Goal: Transaction & Acquisition: Purchase product/service

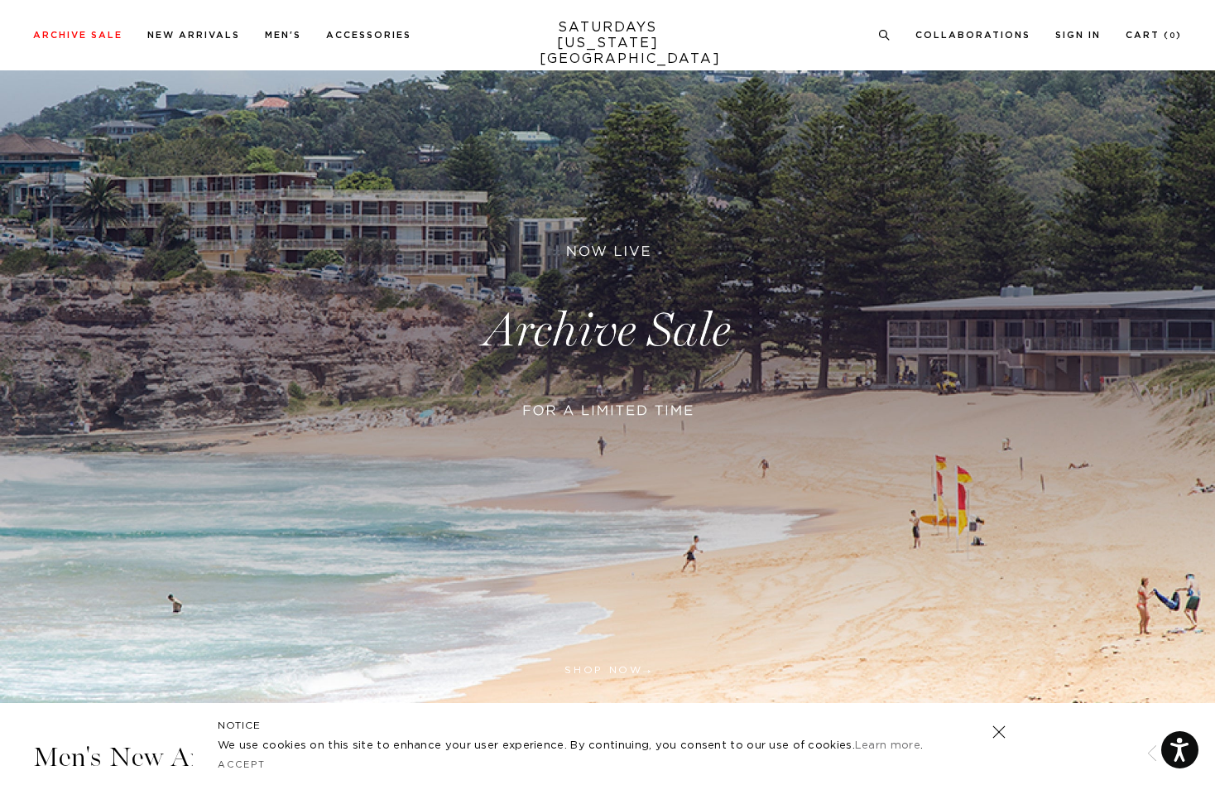
scroll to position [195, 0]
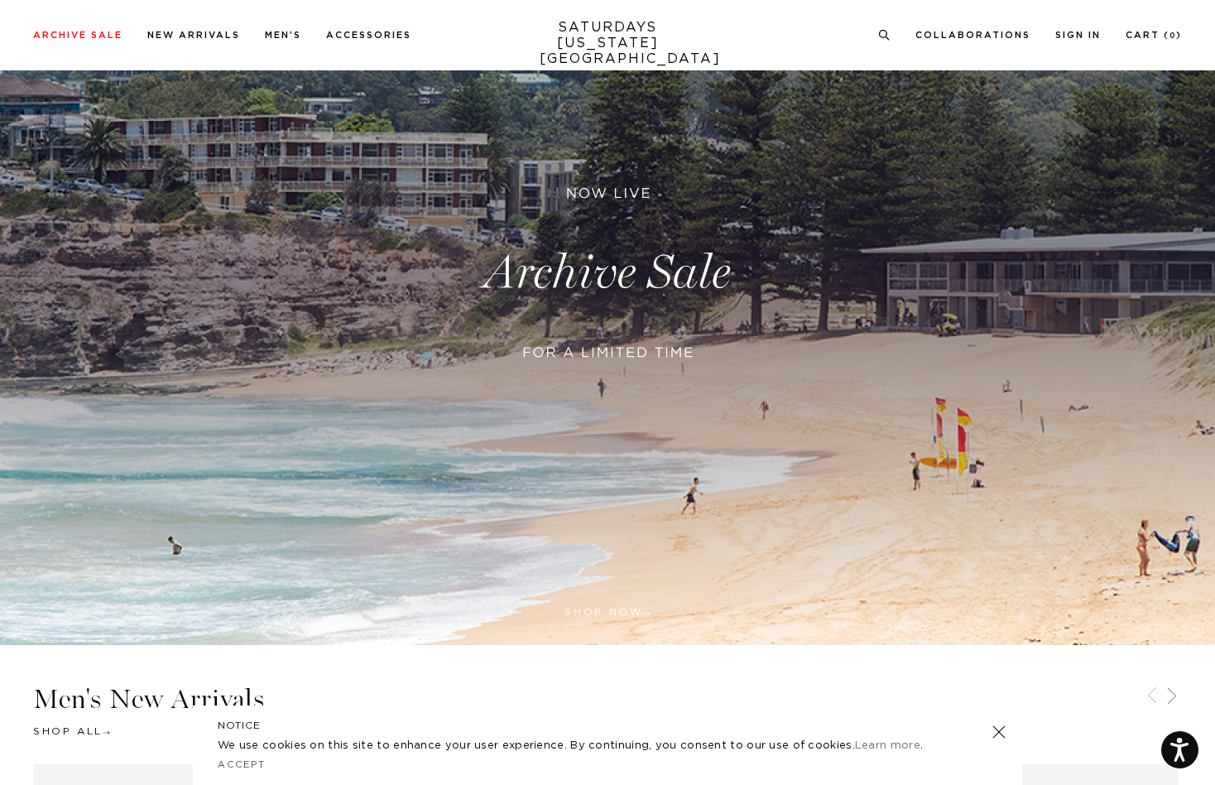
click at [632, 271] on link at bounding box center [607, 273] width 1215 height 744
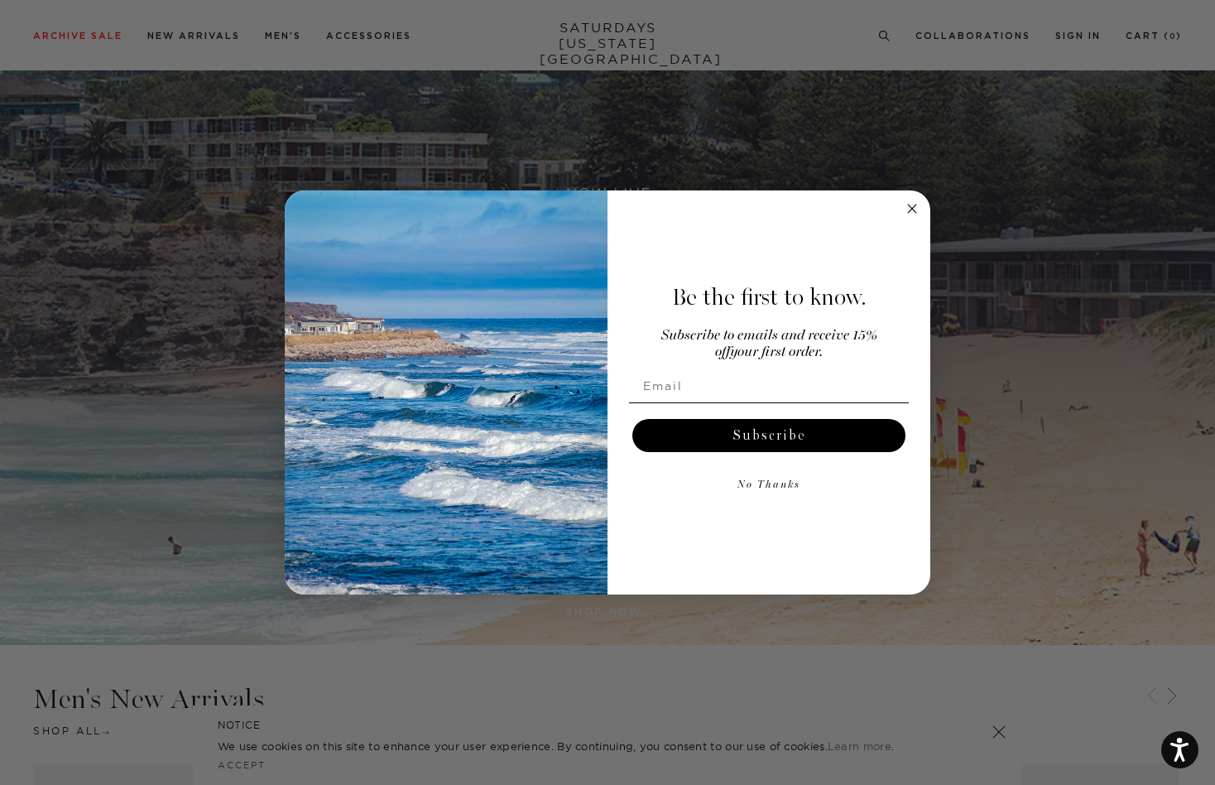
click at [1204, 35] on div "Close dialog Be the first to know. Subscribe to emails and receive 15% off your…" at bounding box center [607, 392] width 1215 height 785
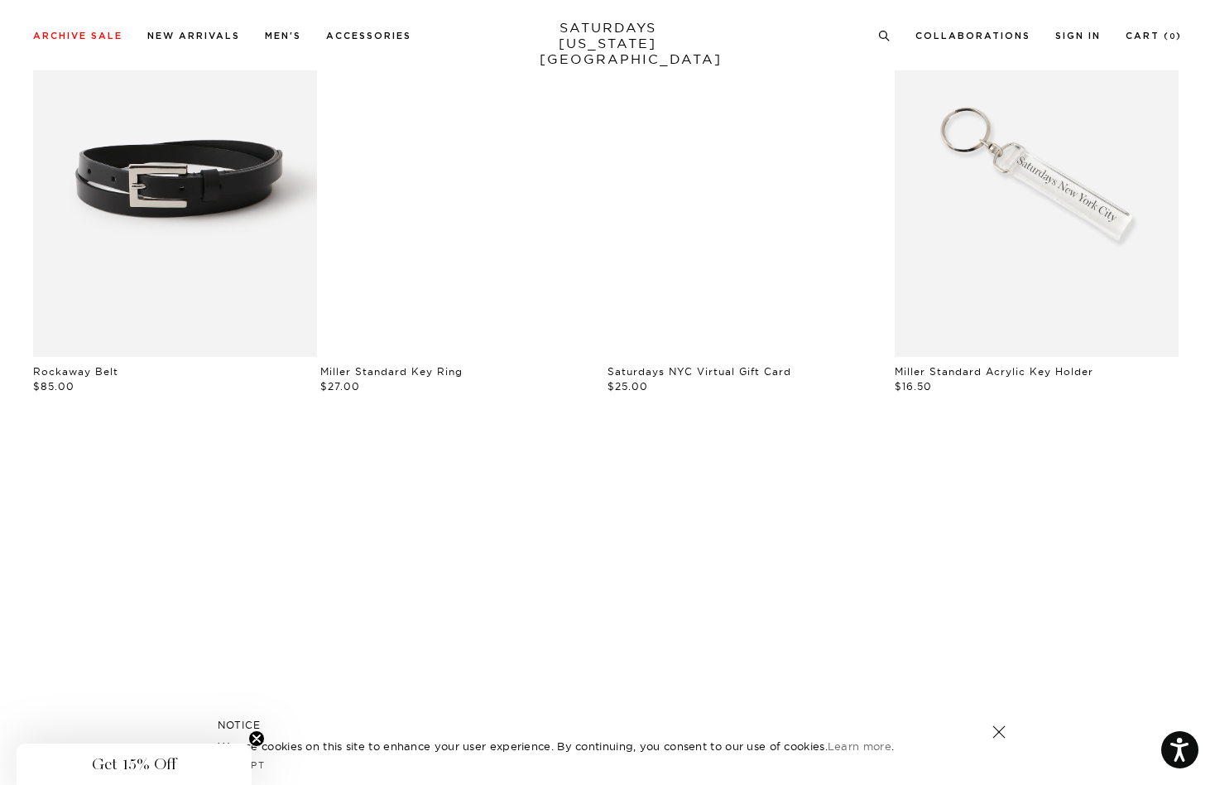
scroll to position [2224, 0]
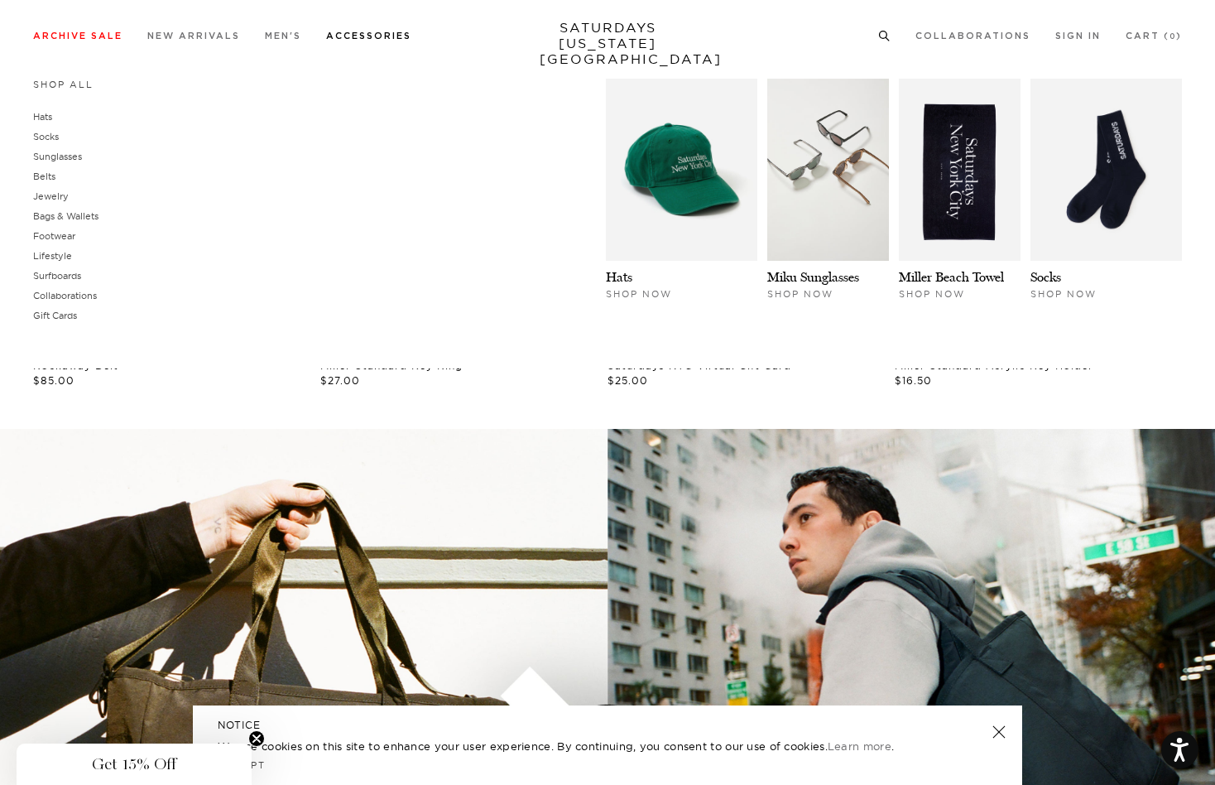
click at [365, 41] on link "Accessories" at bounding box center [368, 35] width 85 height 9
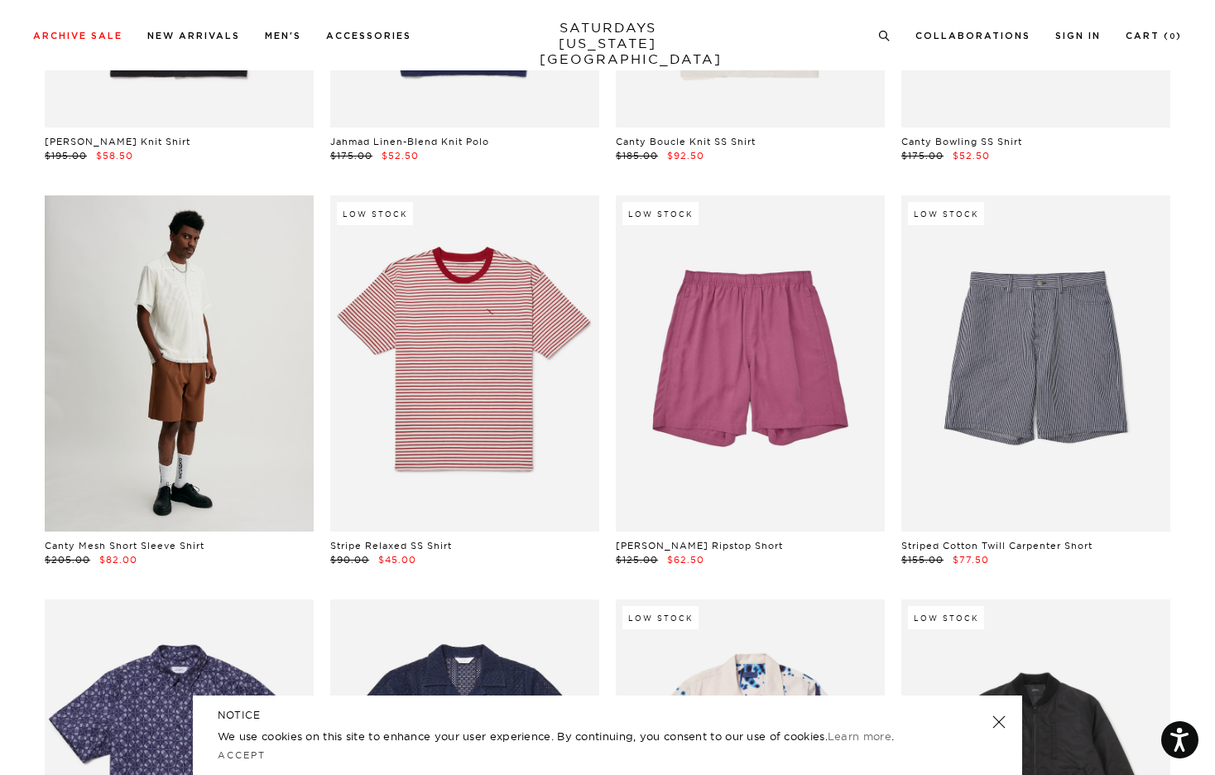
scroll to position [13719, 10]
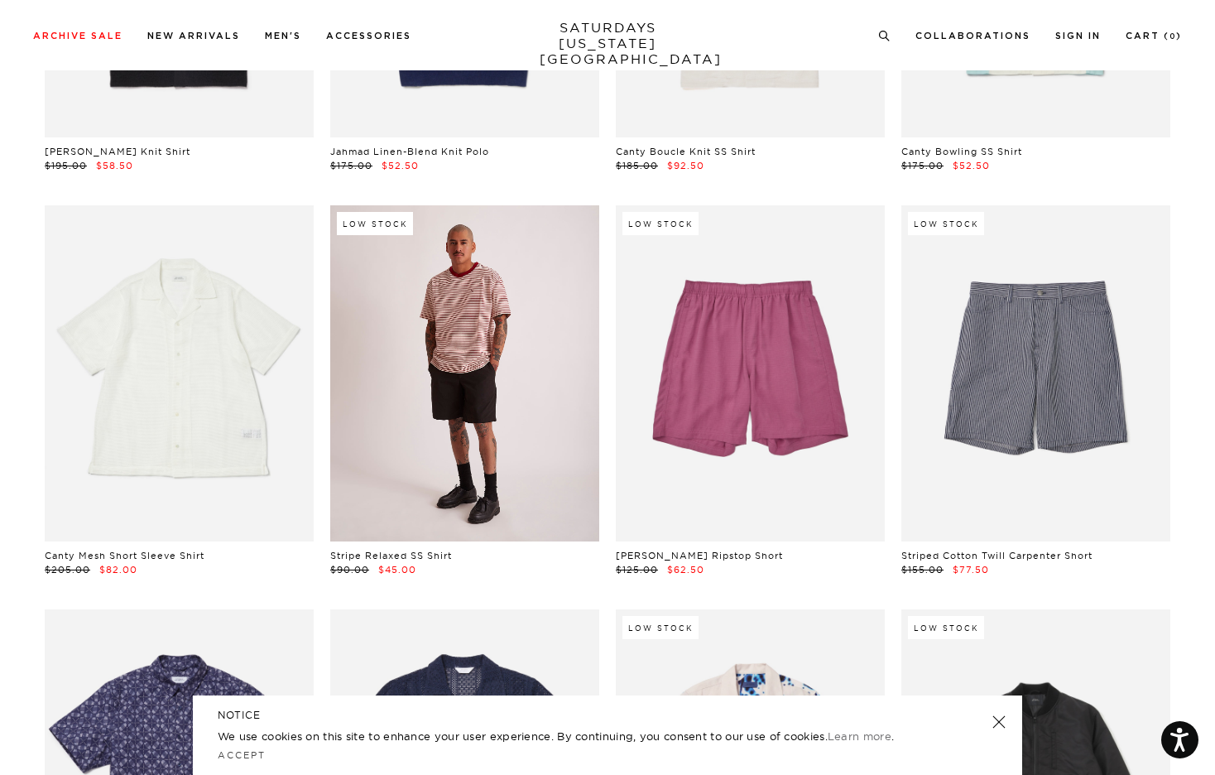
click at [418, 306] on link at bounding box center [464, 373] width 269 height 336
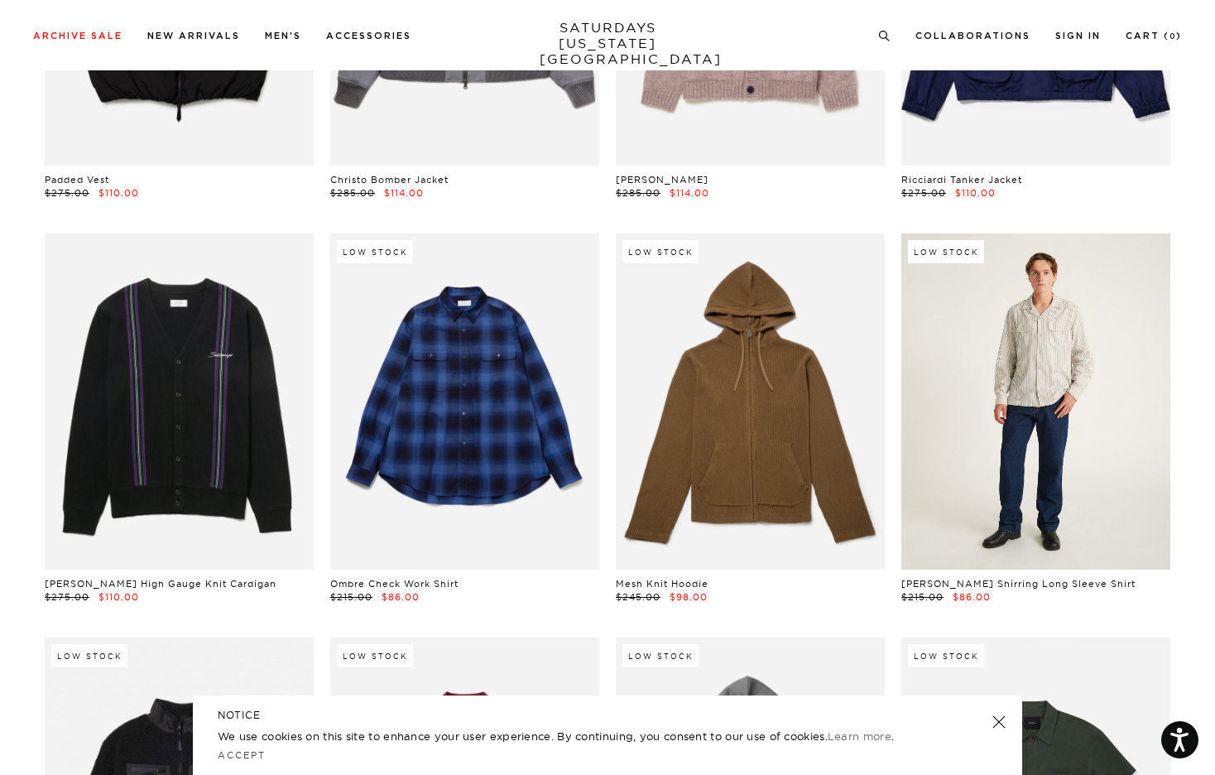
scroll to position [23404, 10]
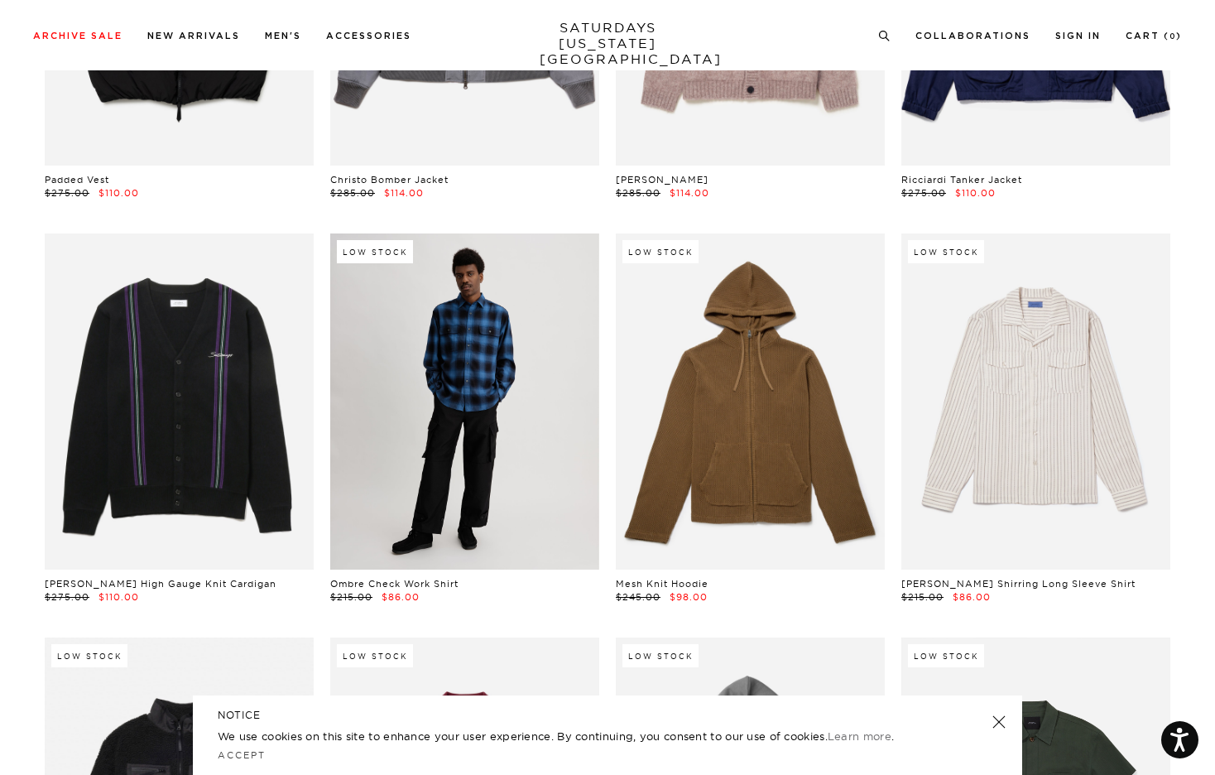
click at [451, 414] on link at bounding box center [464, 401] width 269 height 336
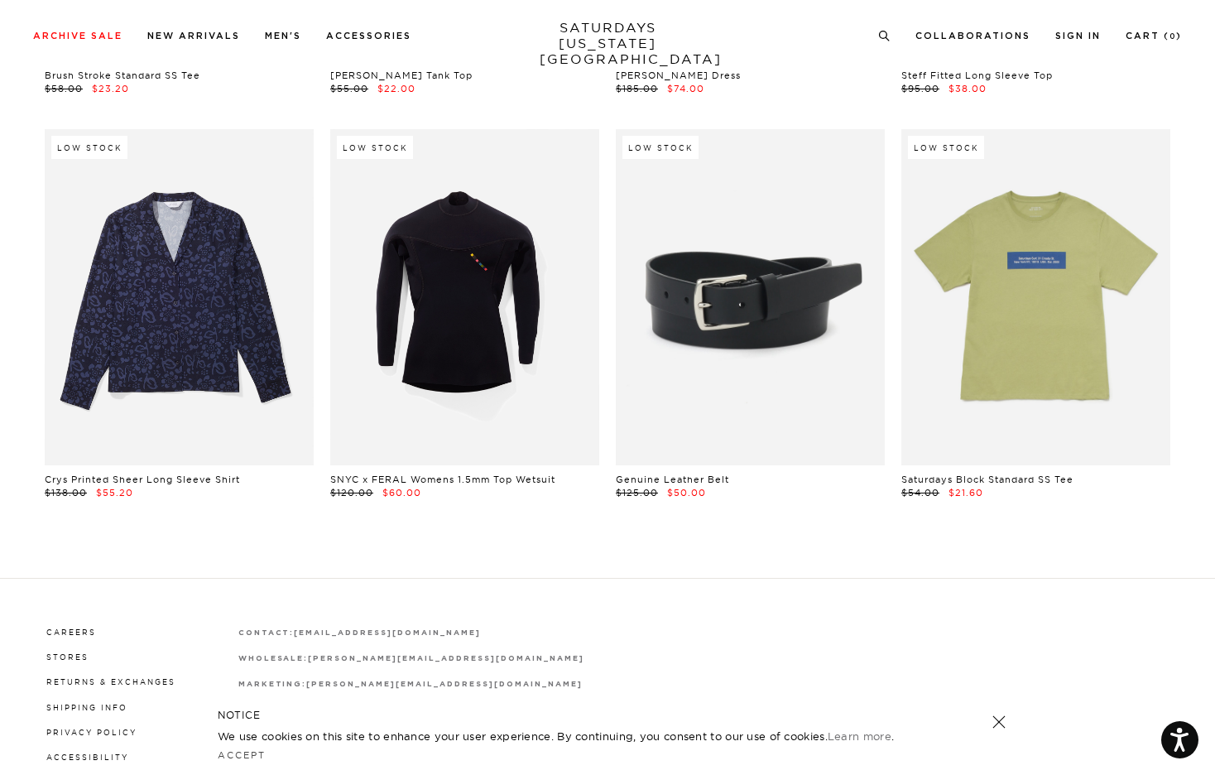
scroll to position [36524, 10]
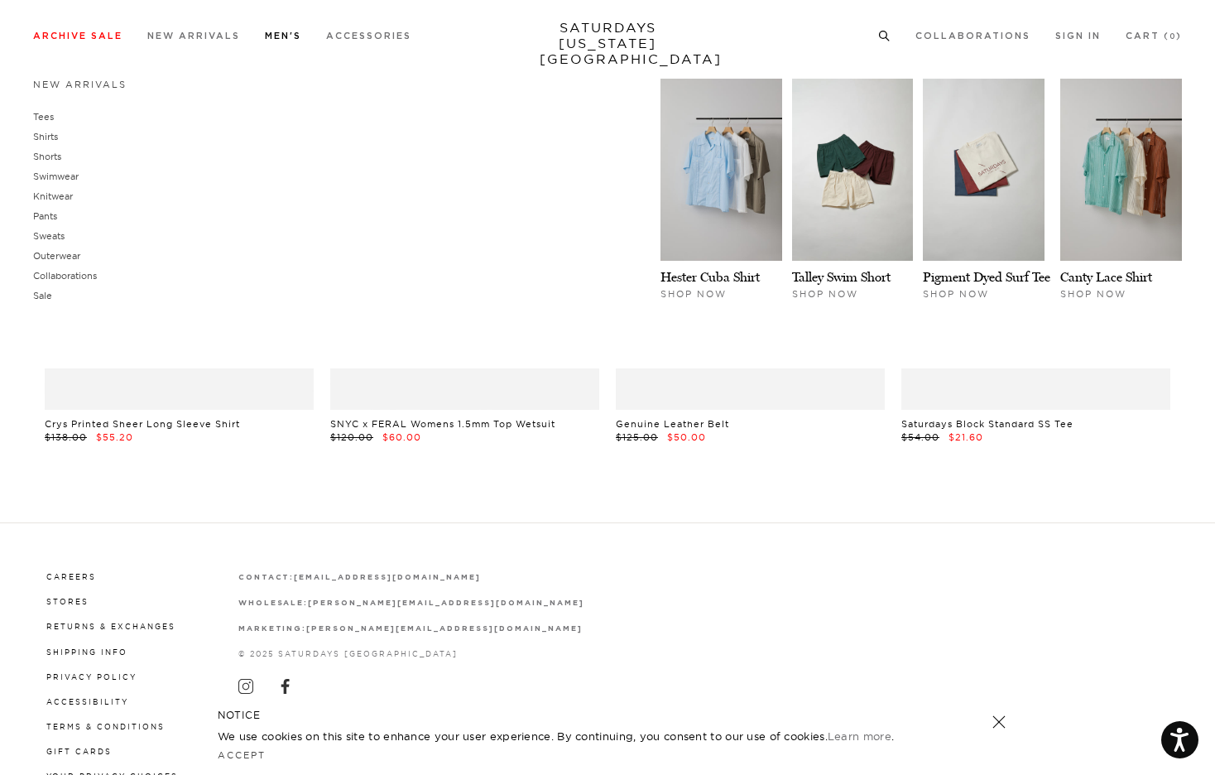
click at [289, 41] on link "Men's" at bounding box center [283, 35] width 36 height 9
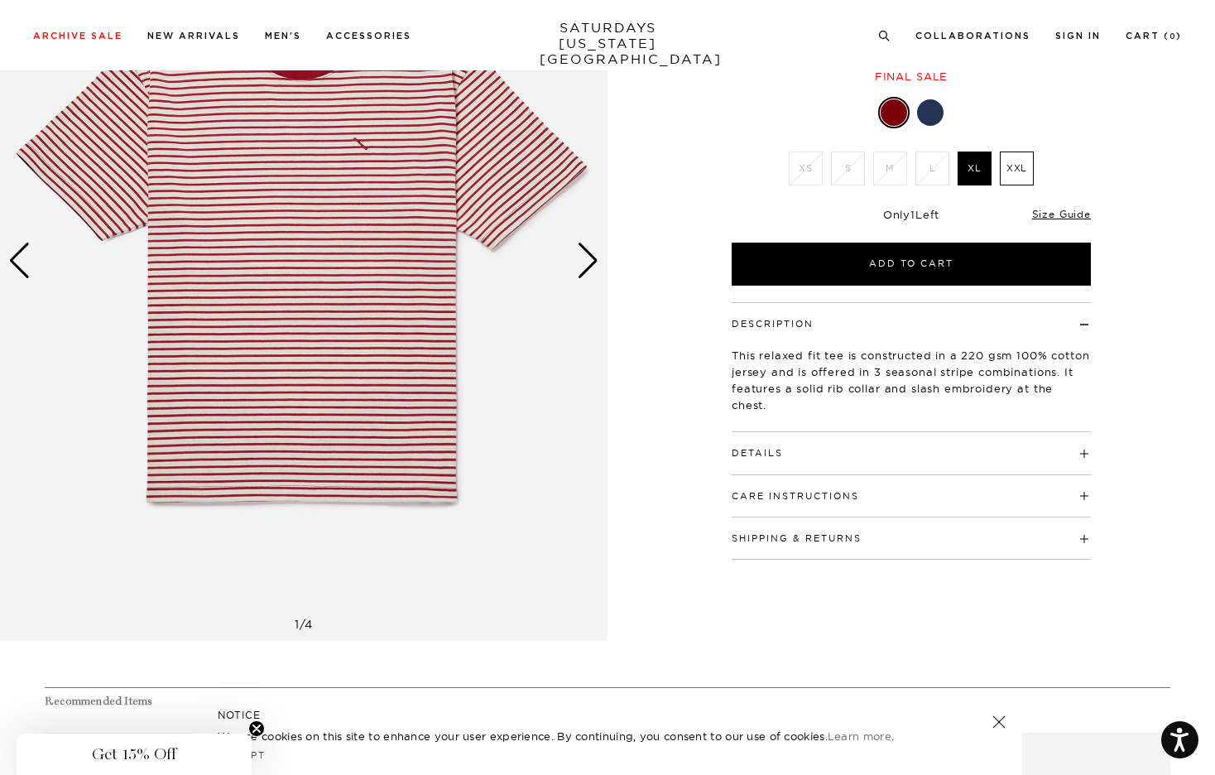
scroll to position [190, 6]
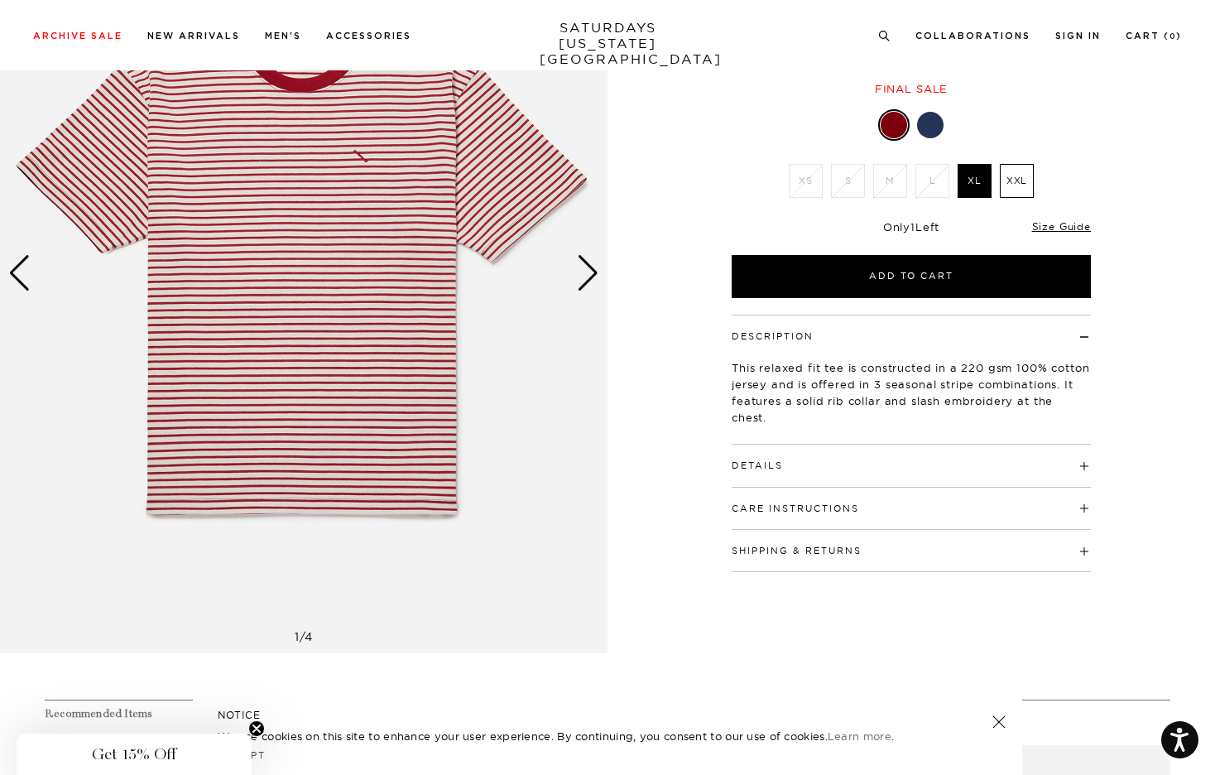
click at [593, 288] on div "Next slide" at bounding box center [588, 273] width 22 height 36
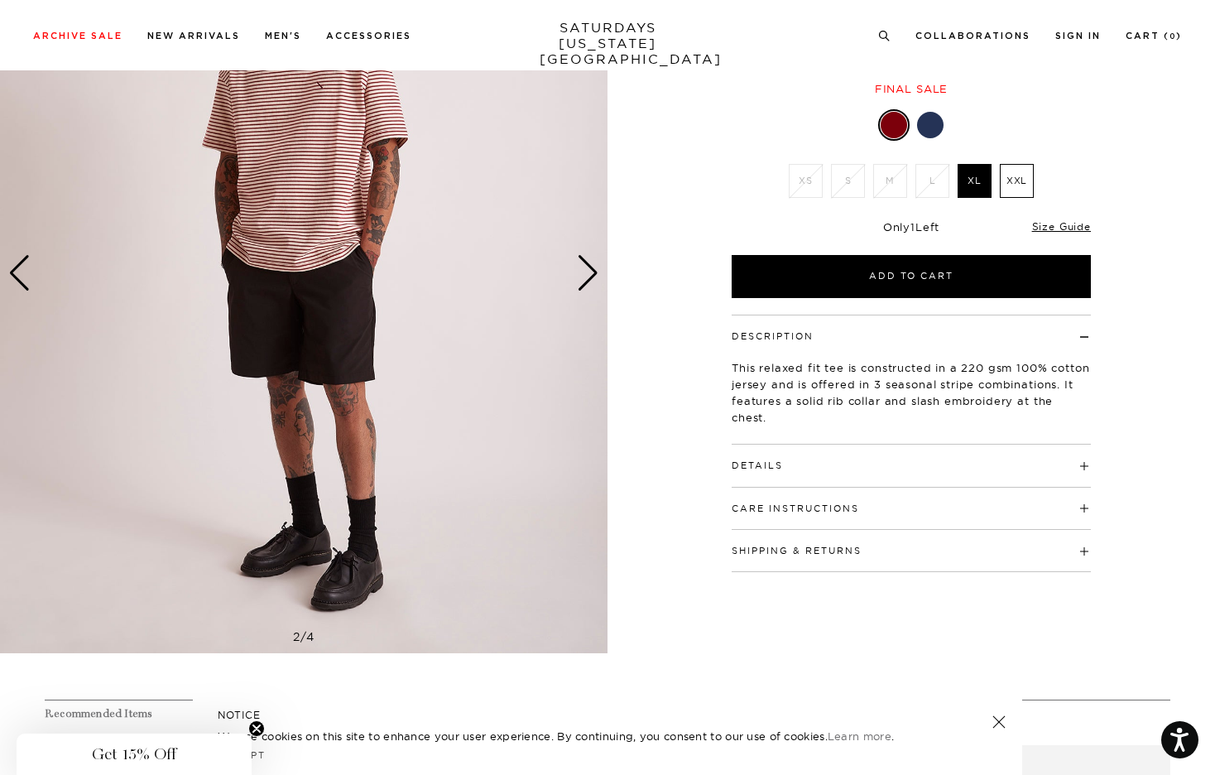
click at [593, 288] on div "Next slide" at bounding box center [588, 273] width 22 height 36
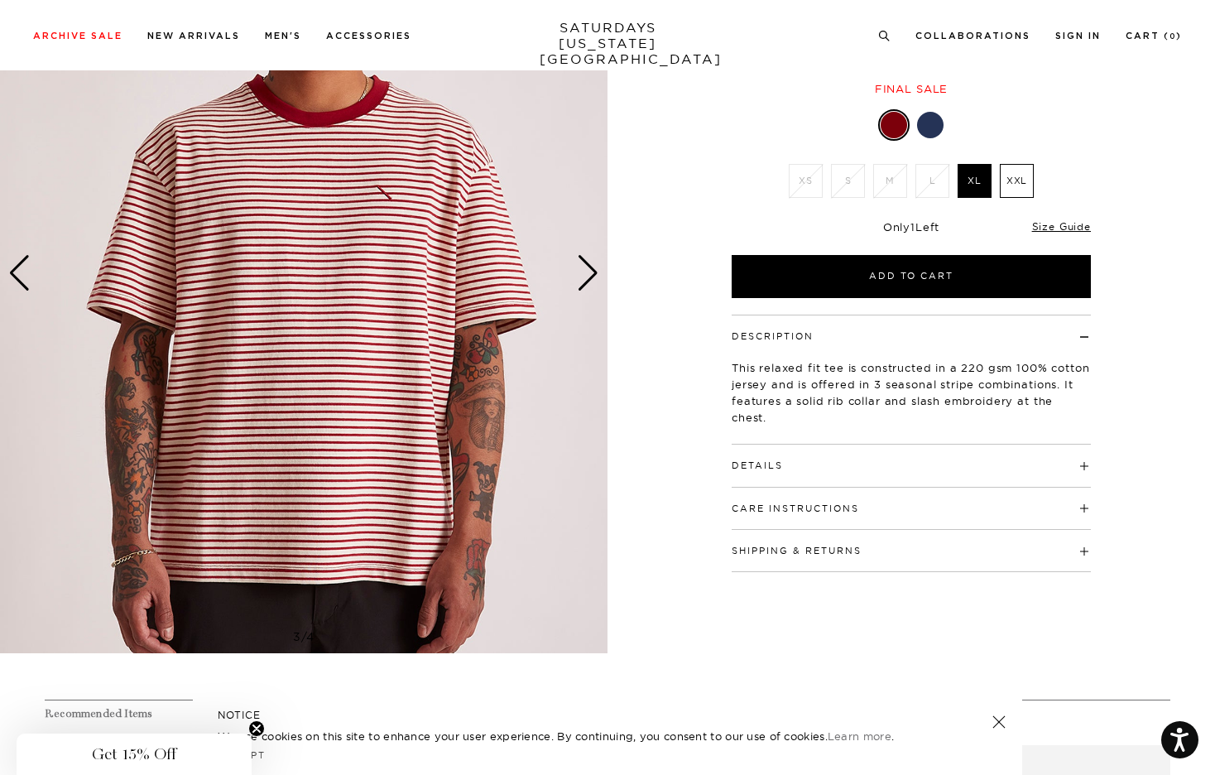
click at [17, 260] on div "Previous slide" at bounding box center [19, 273] width 22 height 36
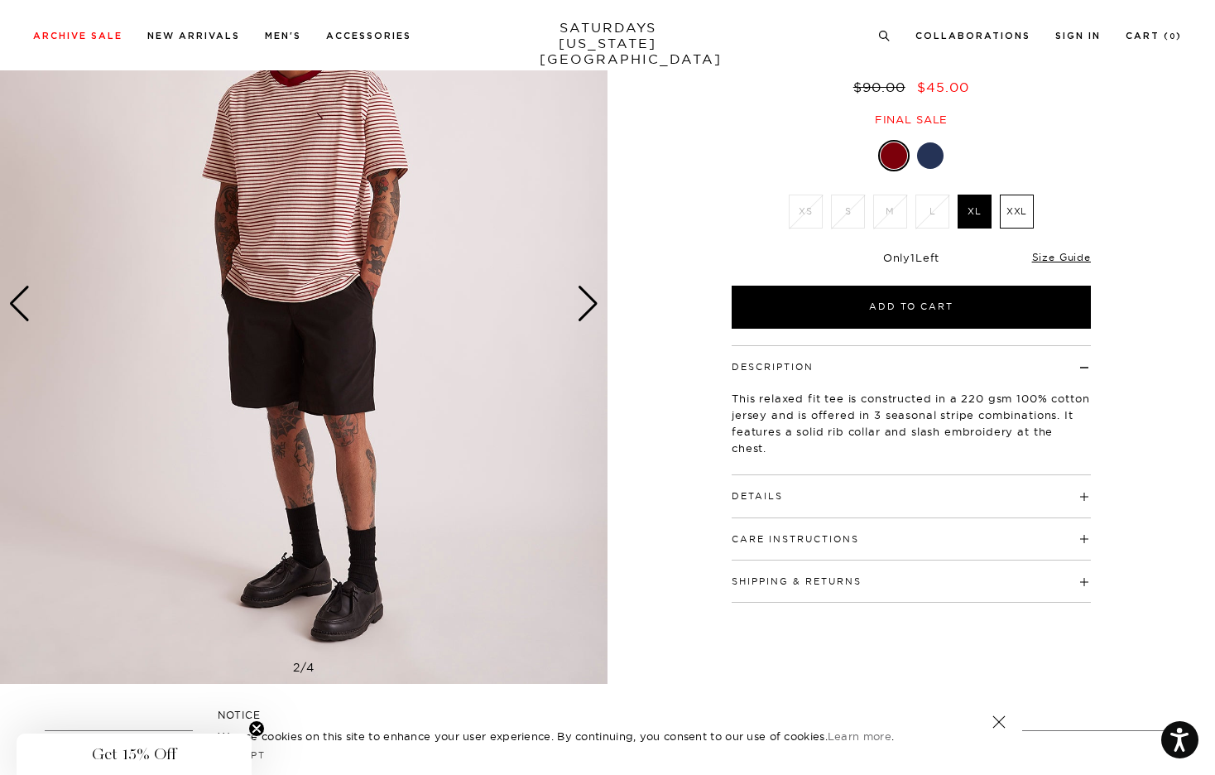
scroll to position [166, 6]
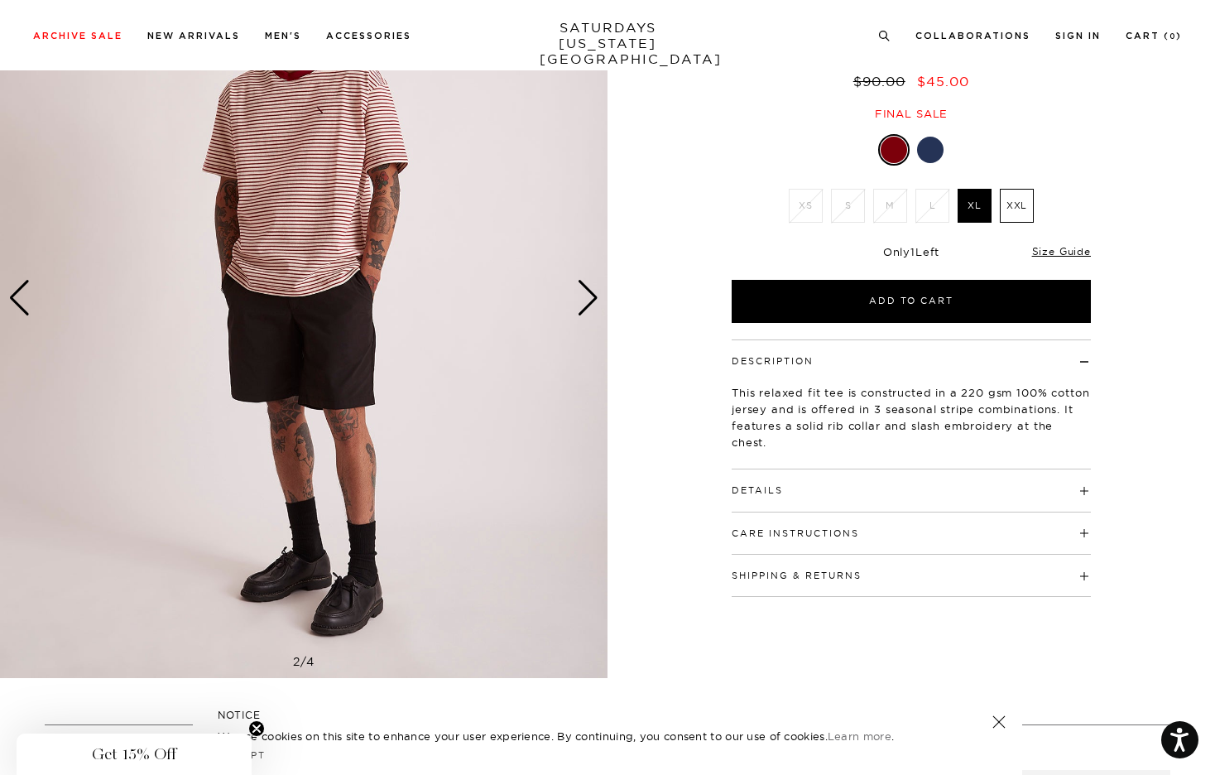
click at [581, 290] on div "Next slide" at bounding box center [588, 298] width 22 height 36
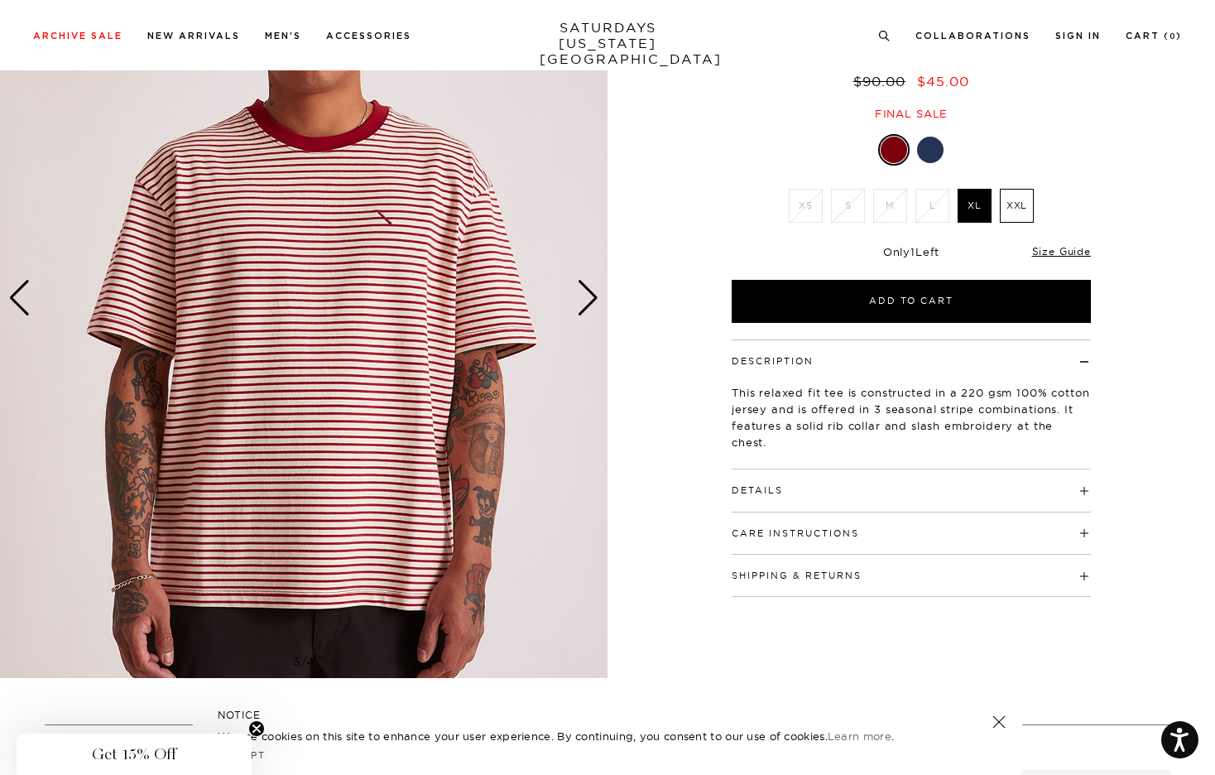
click at [581, 290] on div "Next slide" at bounding box center [588, 298] width 22 height 36
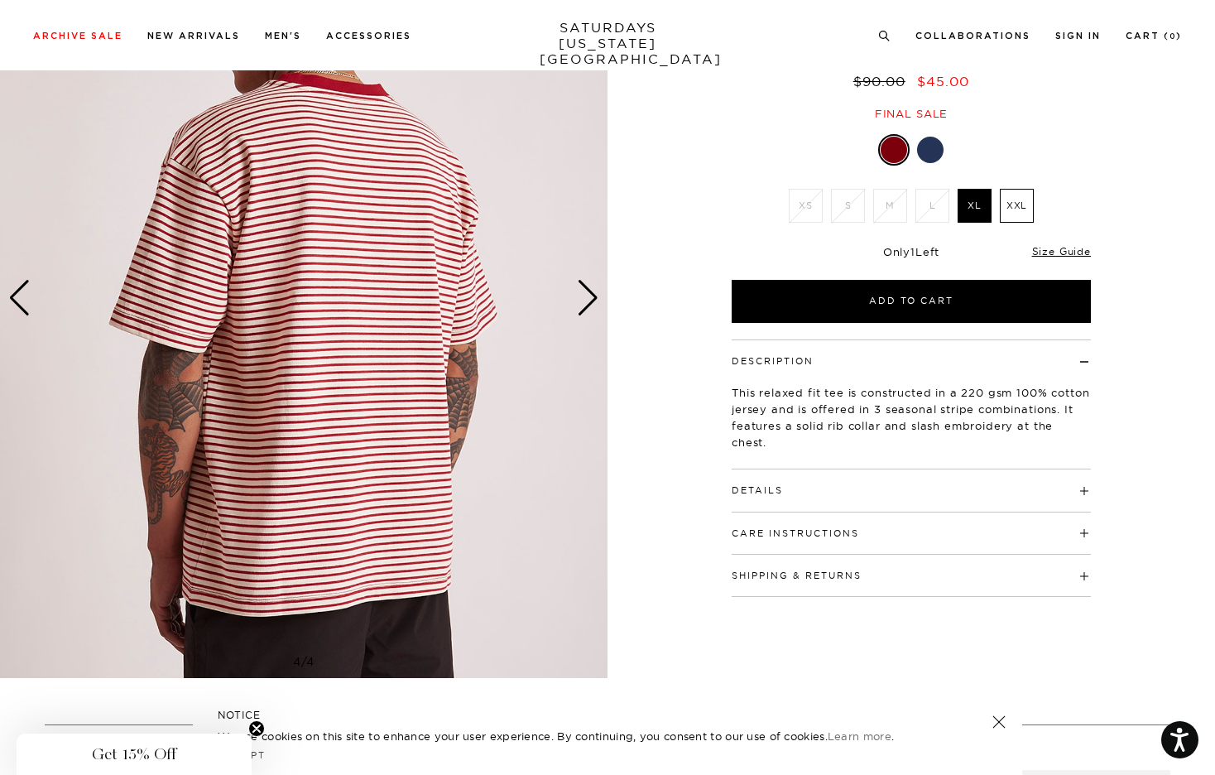
click at [581, 290] on div "Next slide" at bounding box center [588, 298] width 22 height 36
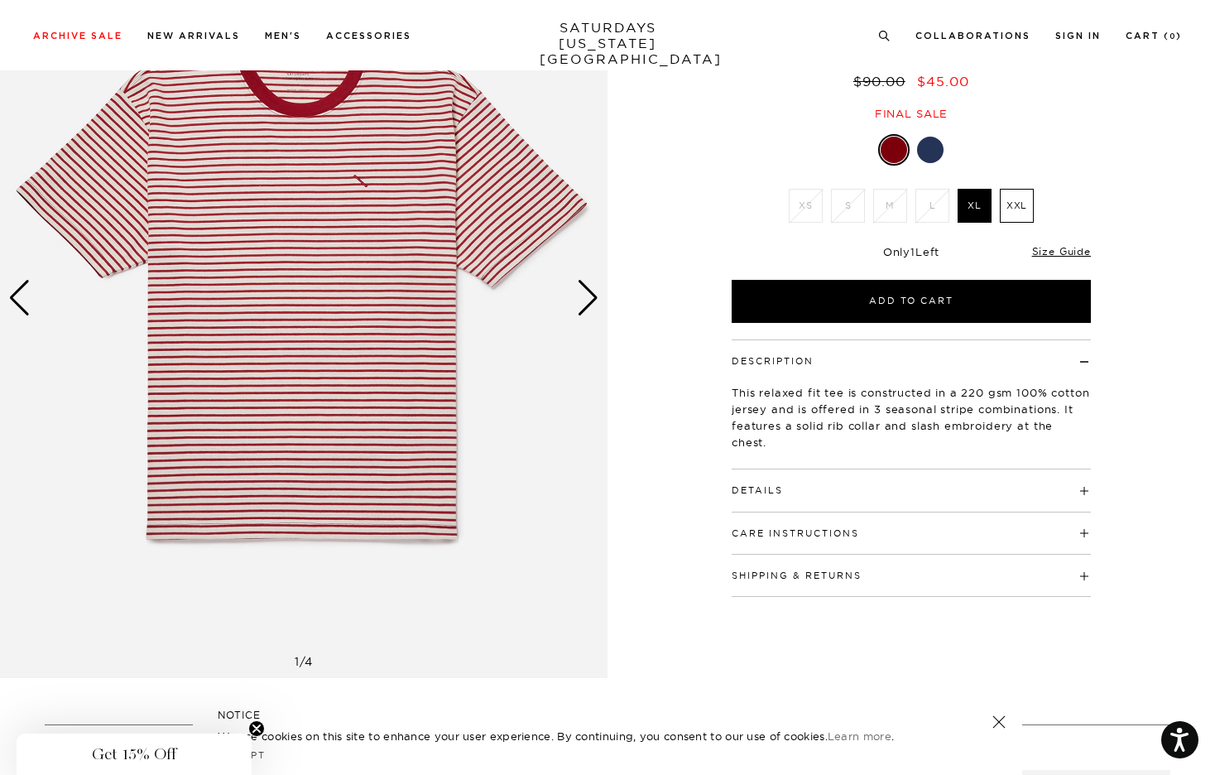
click at [581, 290] on div "Next slide" at bounding box center [588, 298] width 22 height 36
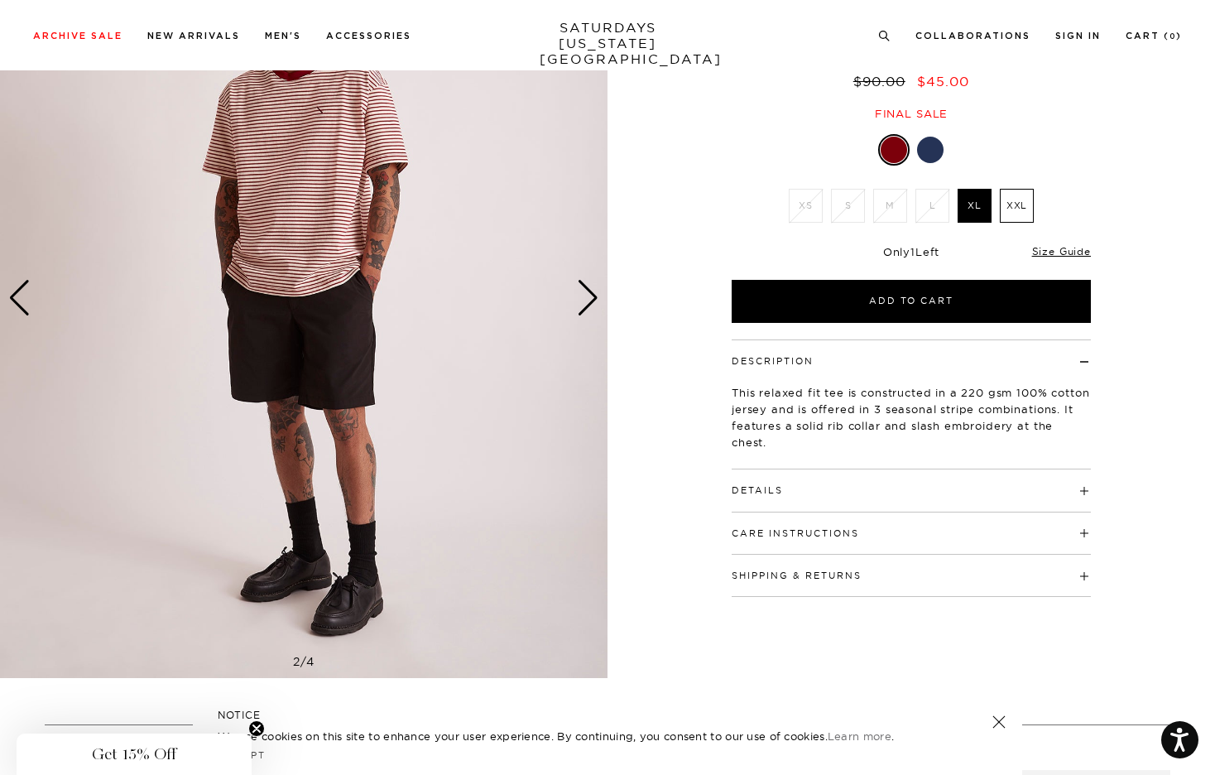
click at [849, 491] on h4 "Details" at bounding box center [911, 482] width 359 height 27
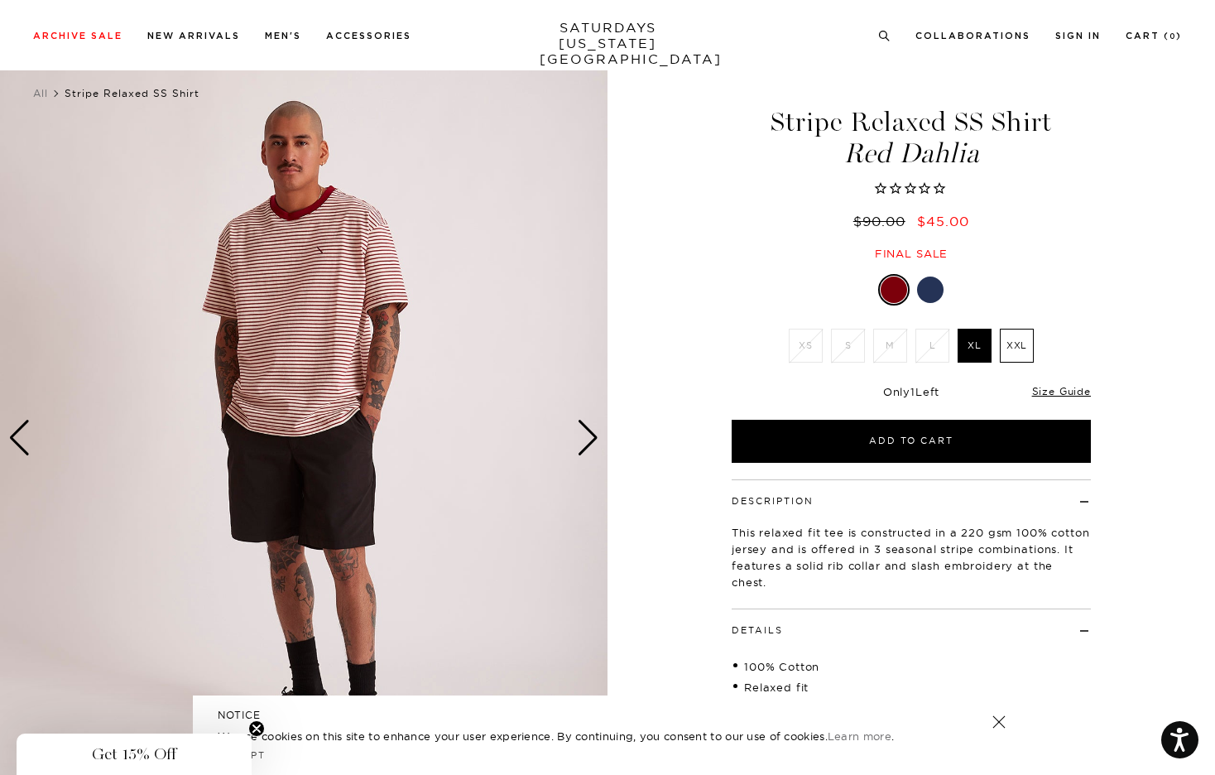
scroll to position [0, 6]
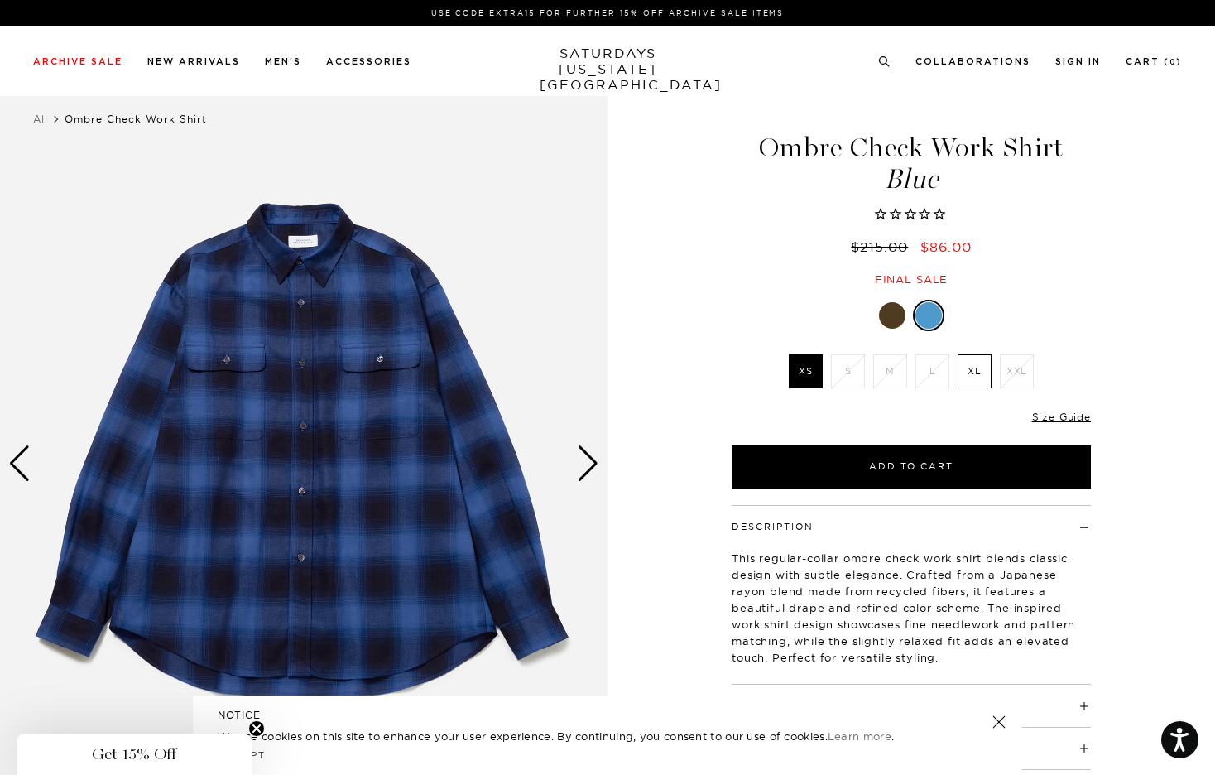
scroll to position [3, 0]
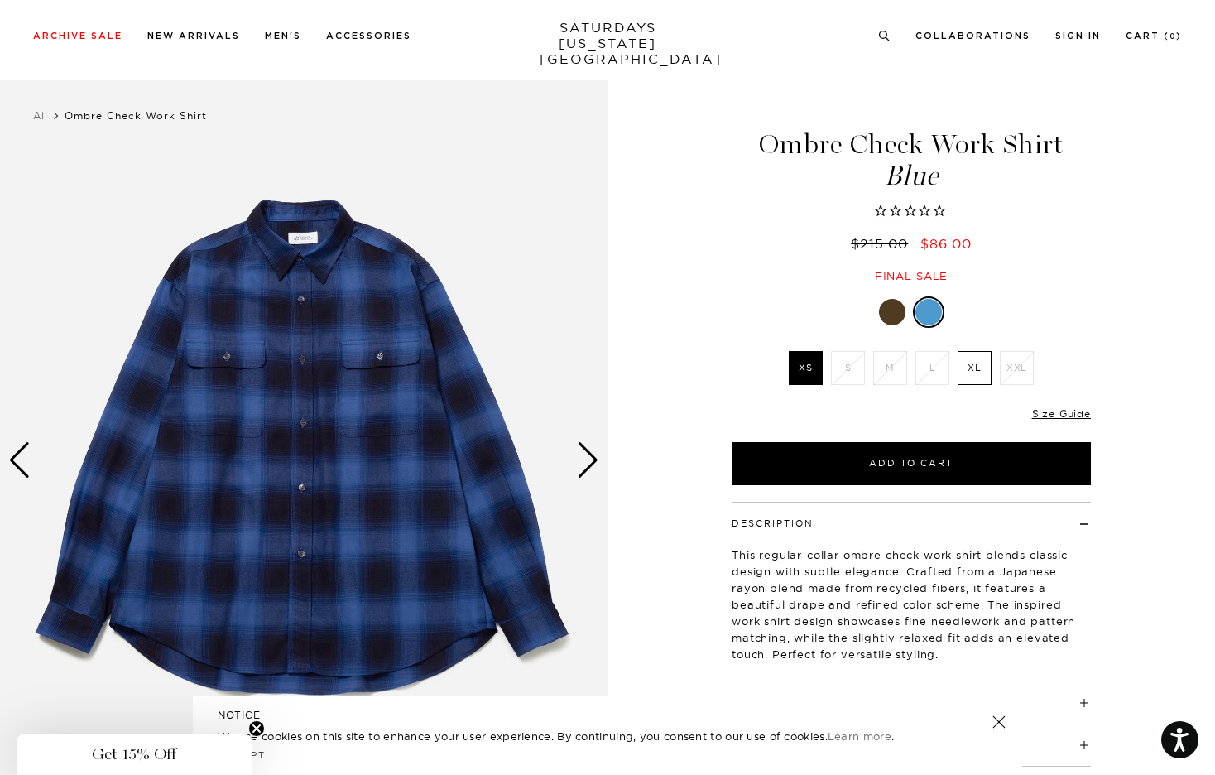
click at [586, 461] on div "Next slide" at bounding box center [588, 460] width 22 height 36
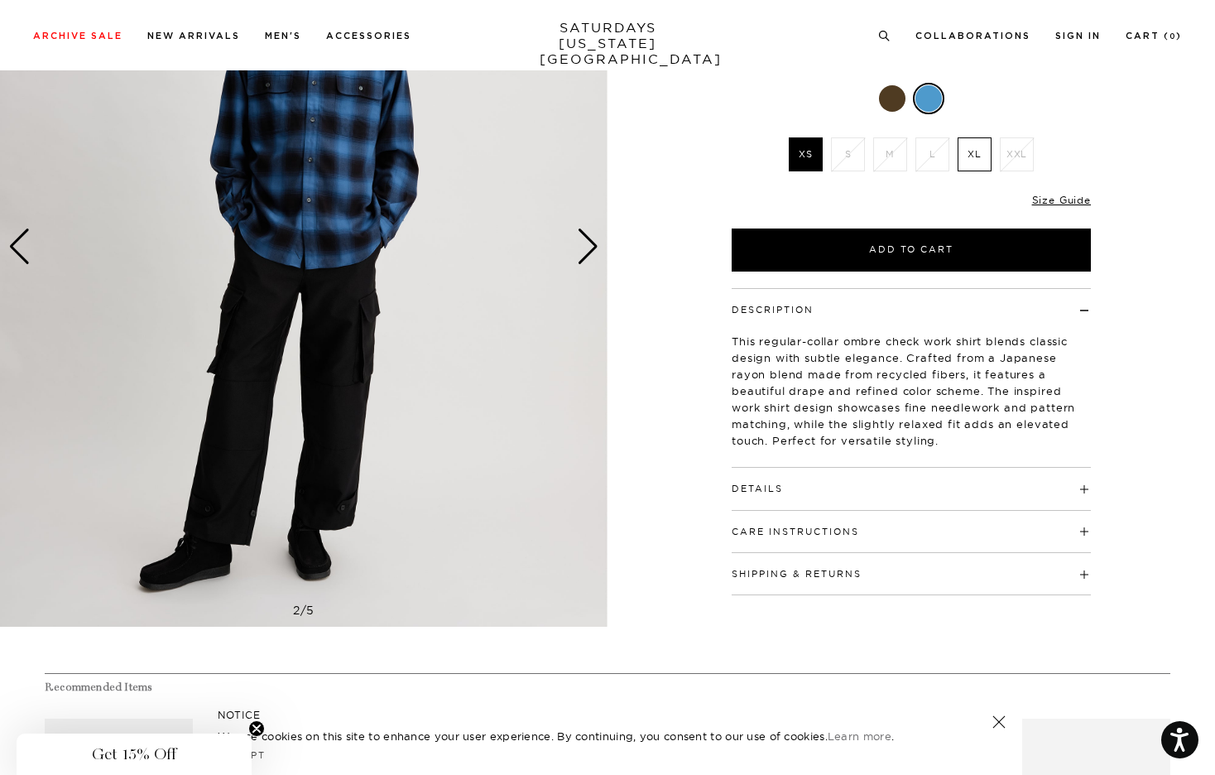
scroll to position [216, 0]
click at [865, 496] on h4 "Details" at bounding box center [911, 481] width 359 height 27
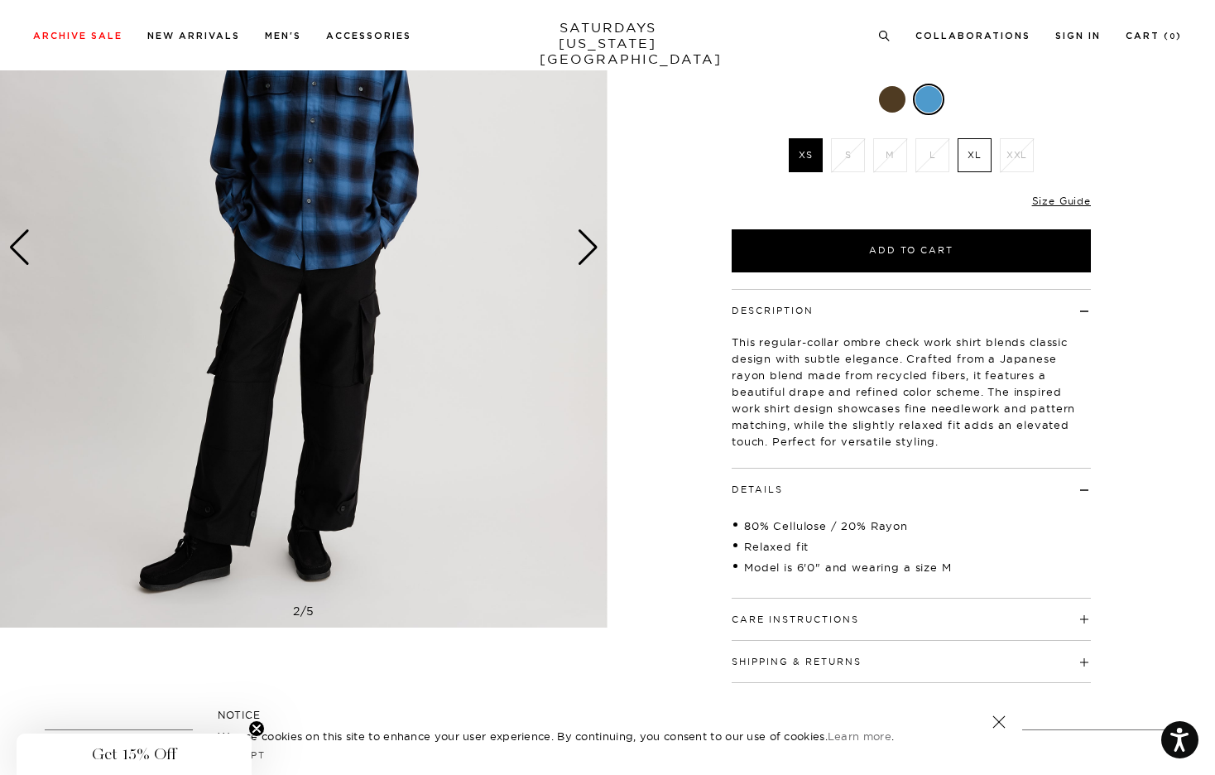
click at [865, 496] on h4 "Details" at bounding box center [911, 481] width 359 height 27
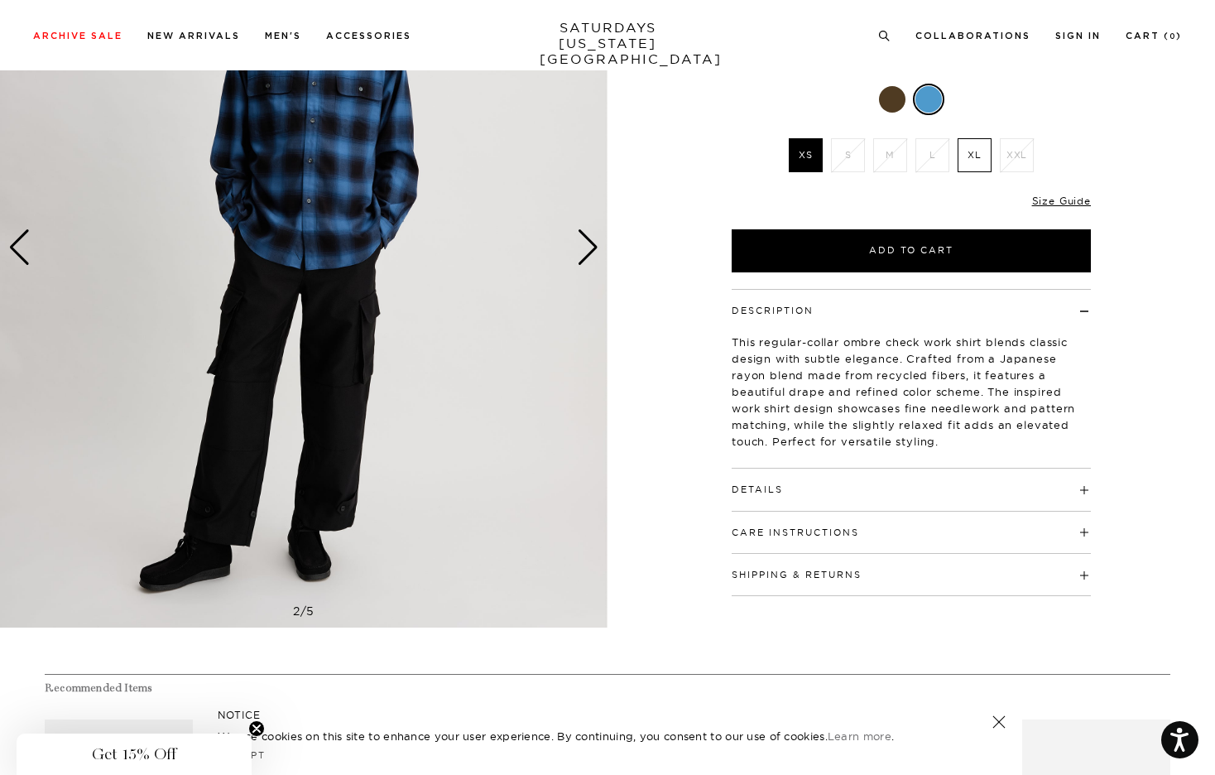
click at [594, 274] on img at bounding box center [304, 248] width 608 height 760
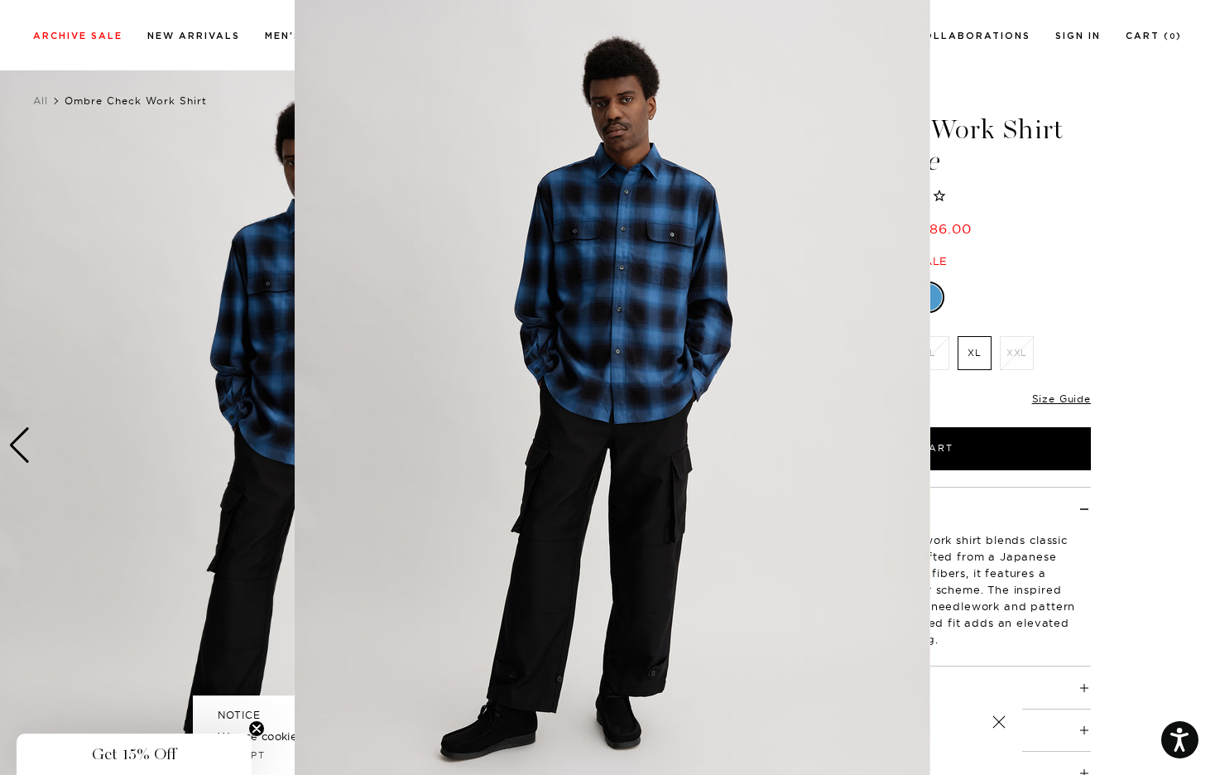
scroll to position [23, 0]
click at [1008, 286] on figure at bounding box center [607, 387] width 1215 height 775
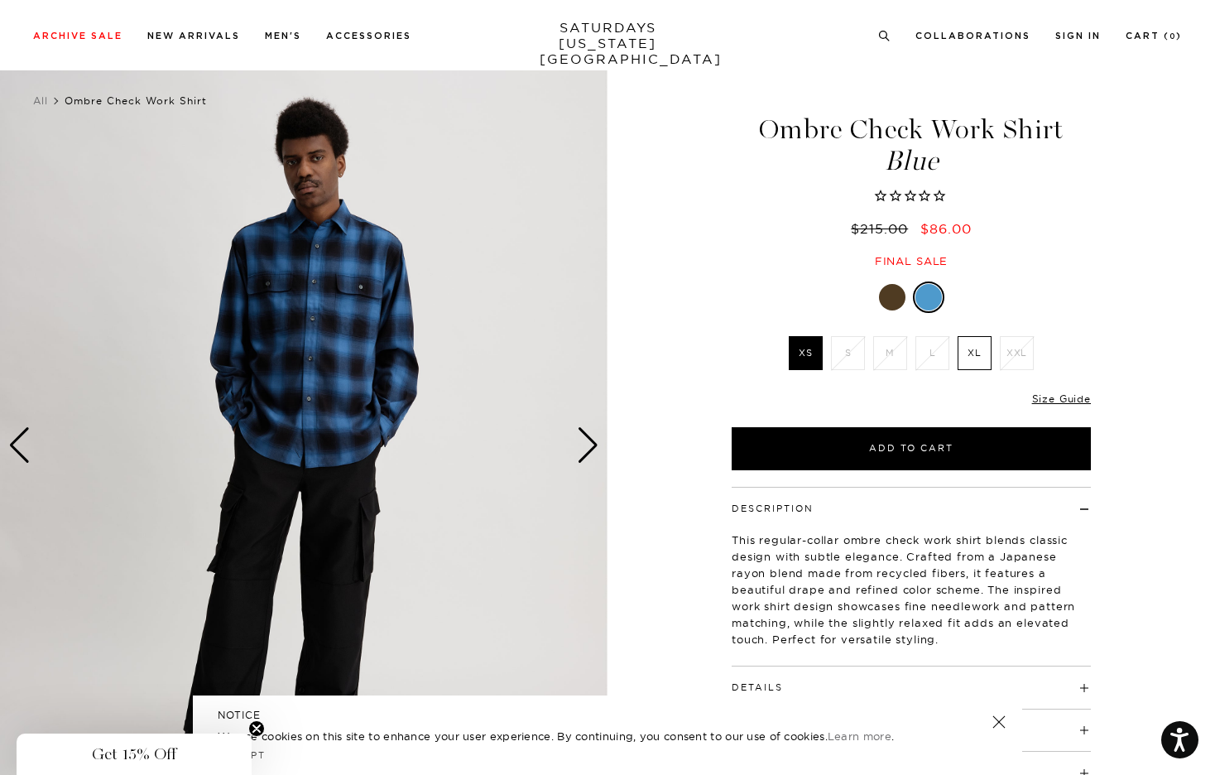
click at [905, 290] on div at bounding box center [911, 296] width 359 height 31
click at [892, 293] on div at bounding box center [892, 297] width 26 height 26
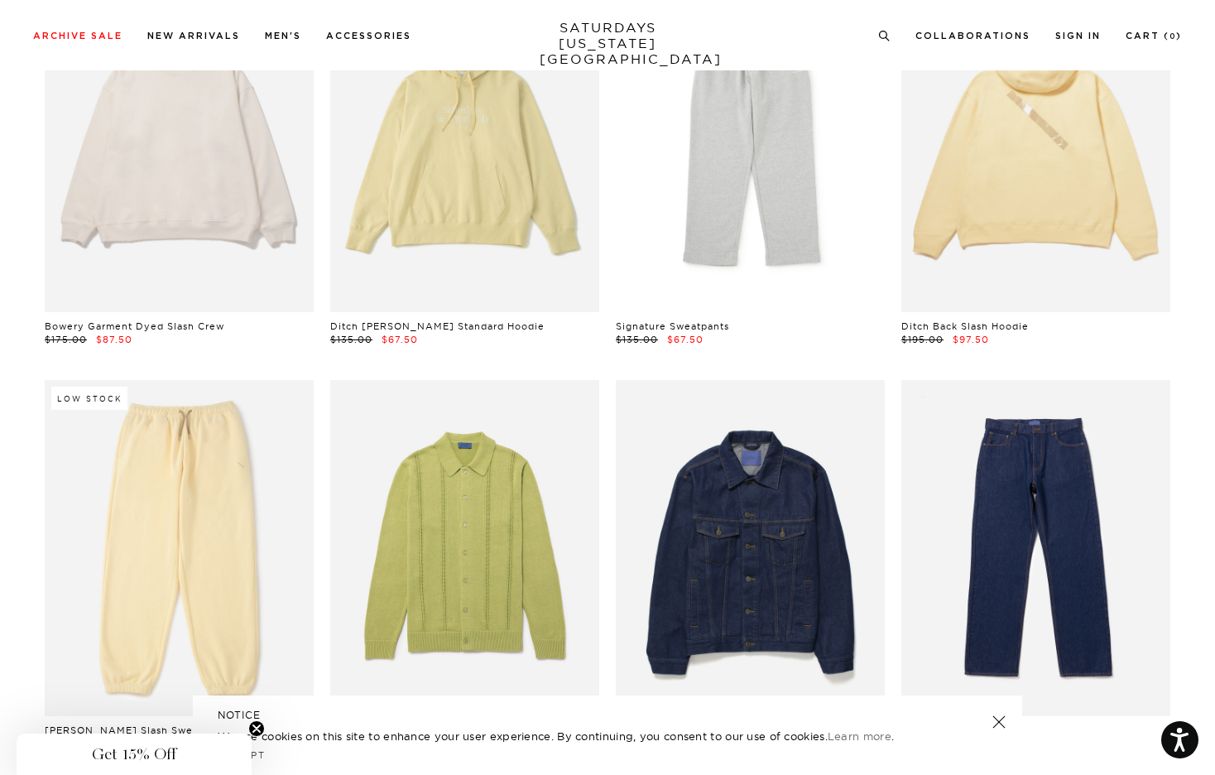
scroll to position [9760, 0]
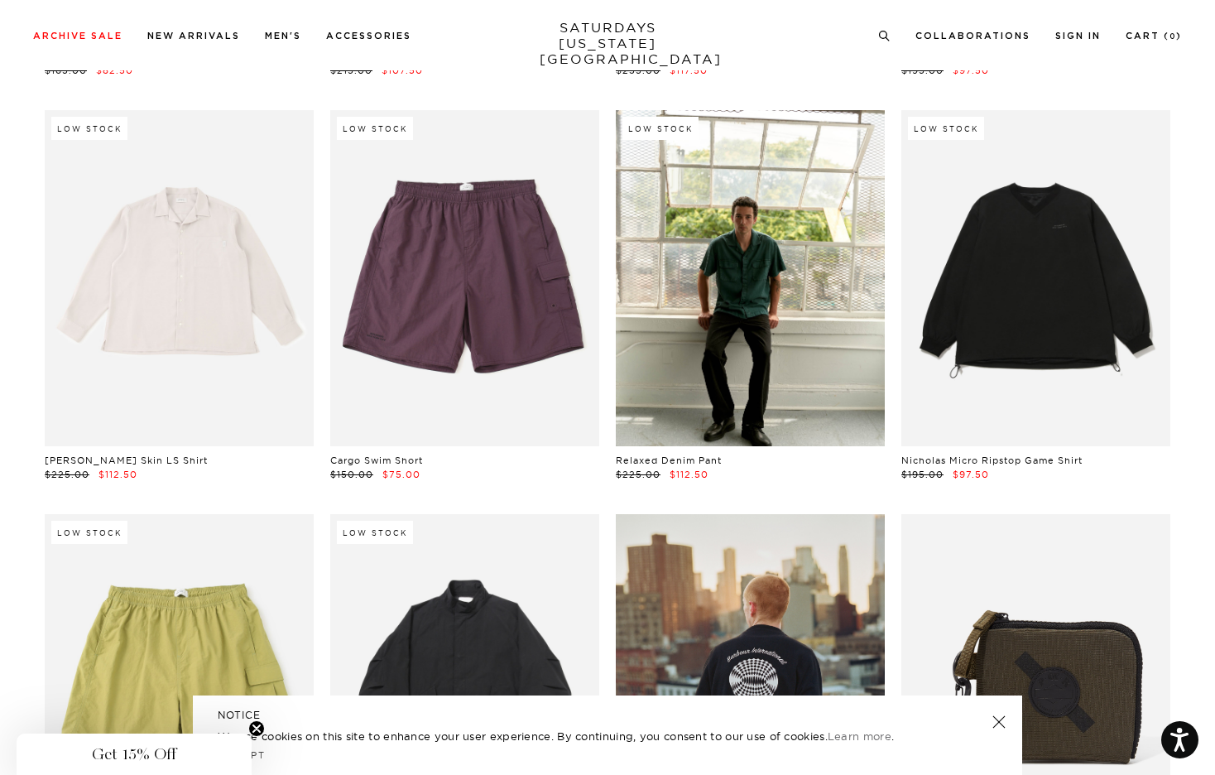
click at [996, 725] on link at bounding box center [998, 721] width 23 height 23
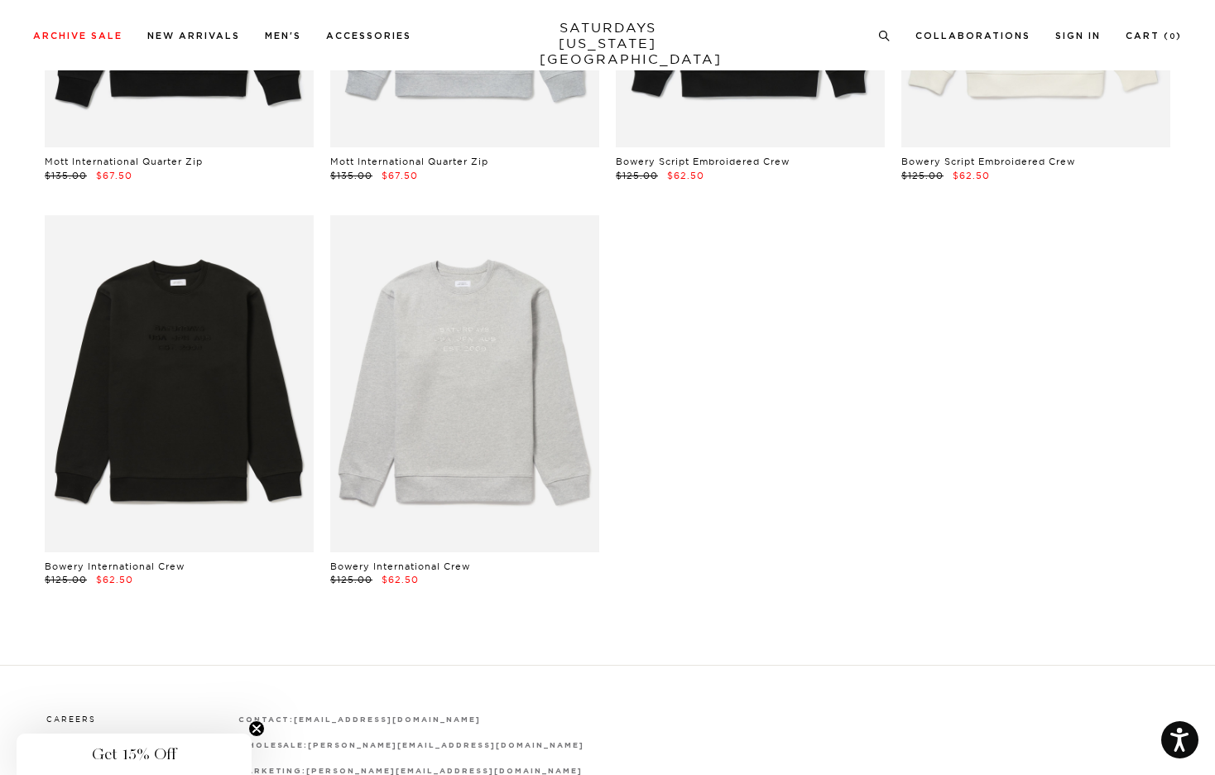
scroll to position [13292, 0]
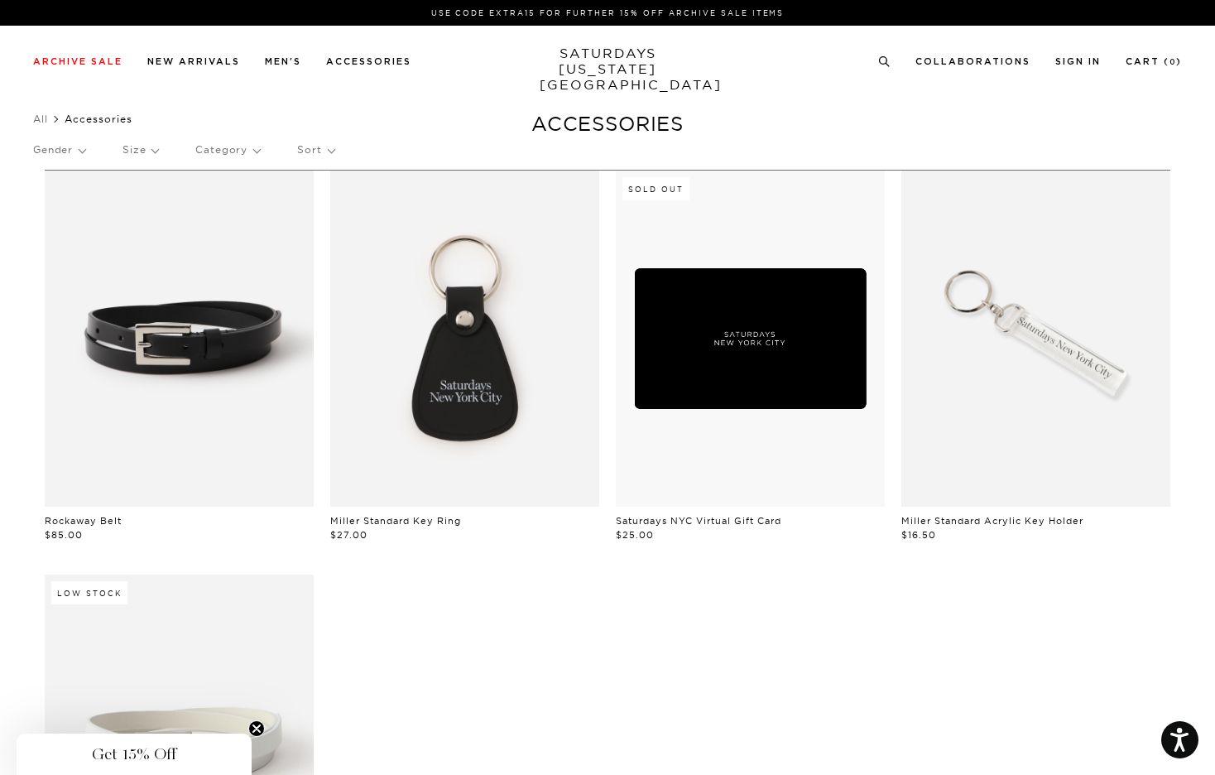
scroll to position [0, 6]
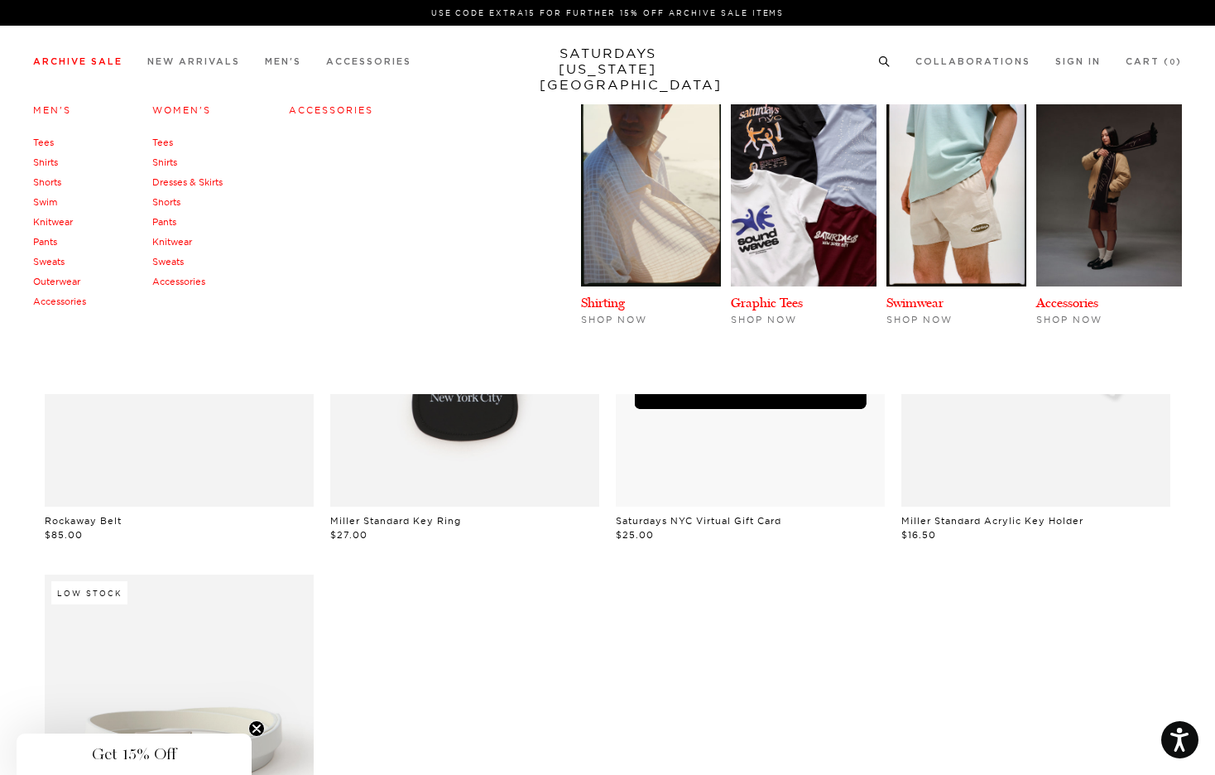
click at [93, 65] on link "Archive Sale" at bounding box center [77, 61] width 89 height 9
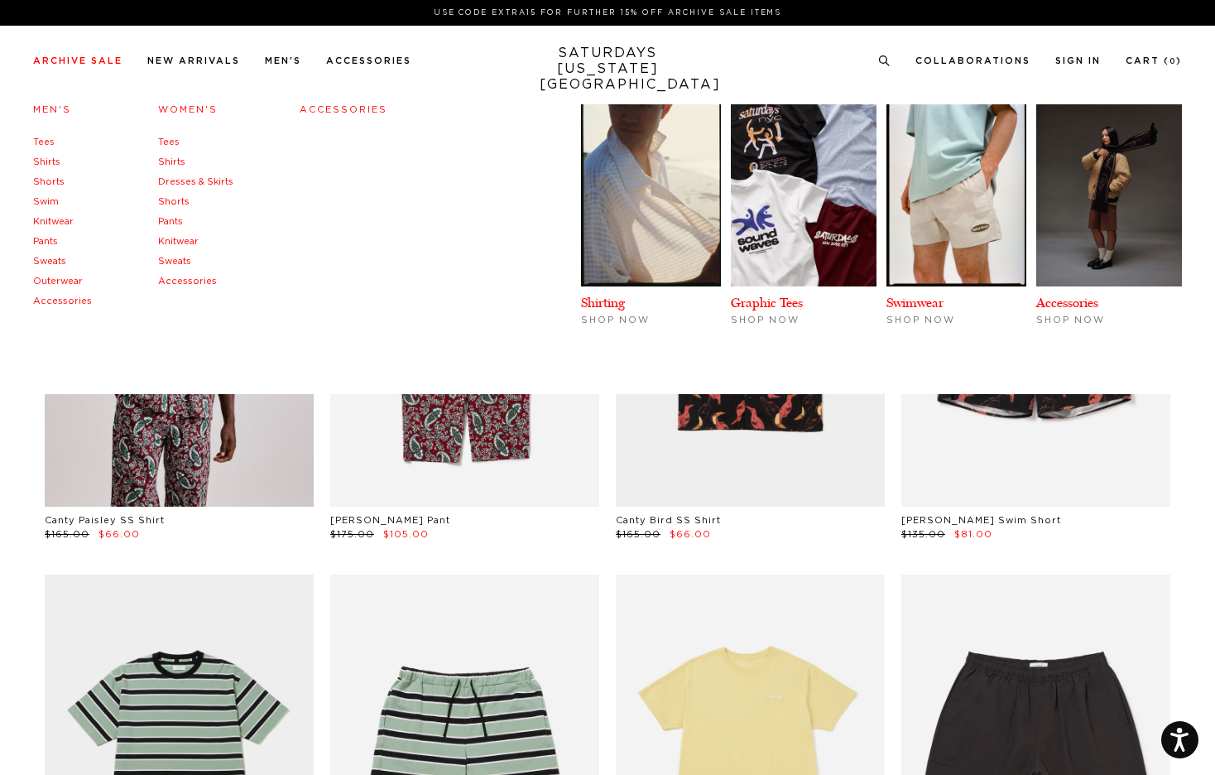
click at [50, 110] on link "Men's" at bounding box center [52, 109] width 38 height 9
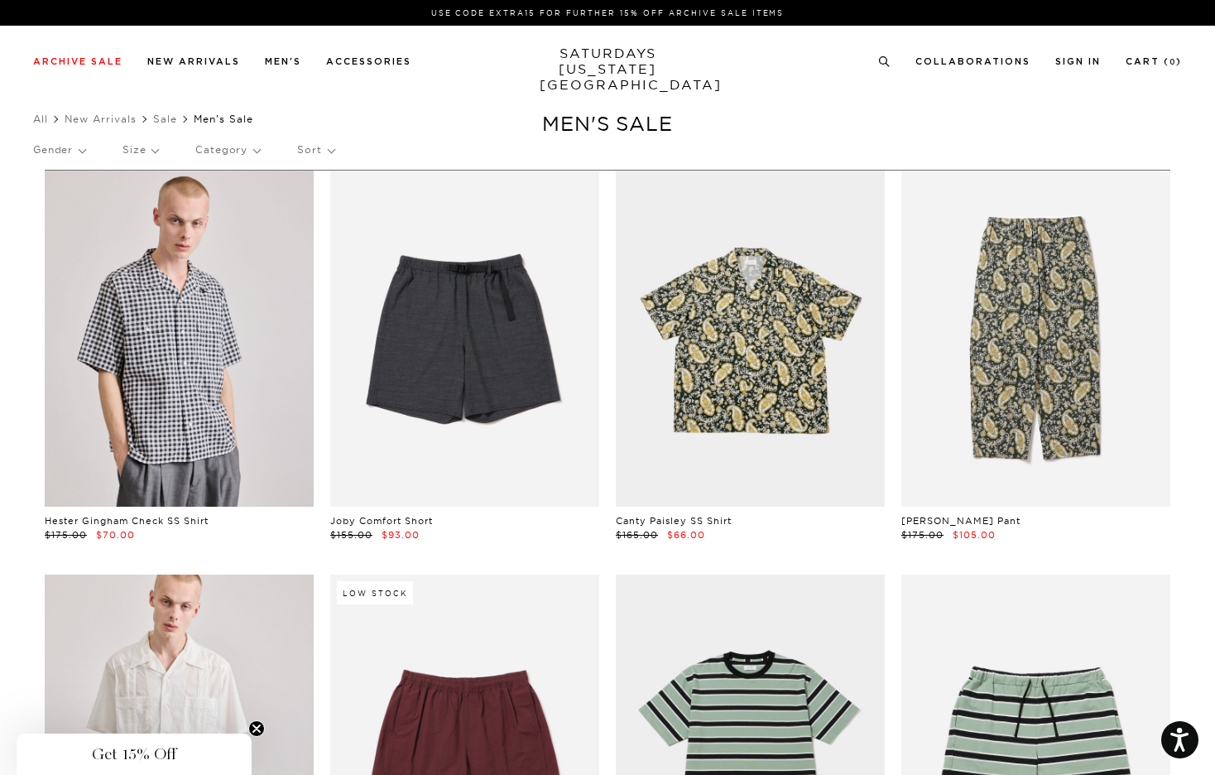
click at [128, 161] on p "Size" at bounding box center [141, 150] width 36 height 38
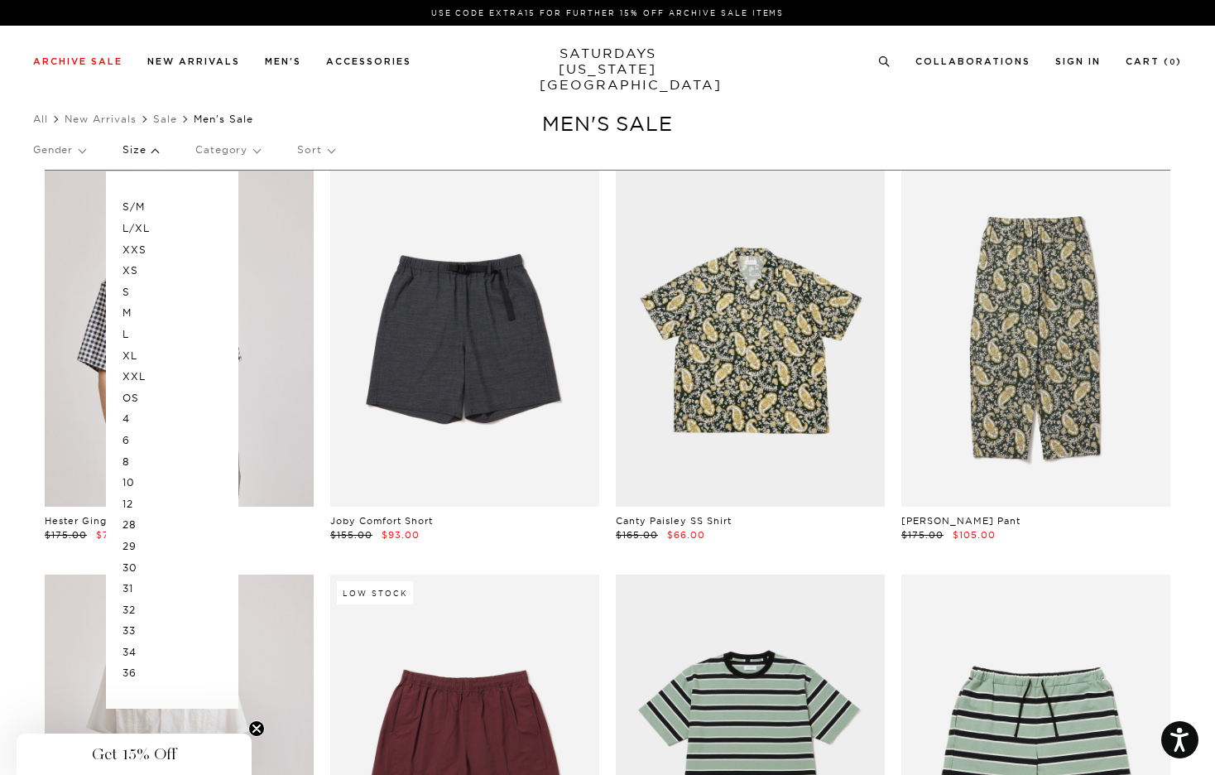
click at [130, 316] on p "M" at bounding box center [172, 313] width 99 height 22
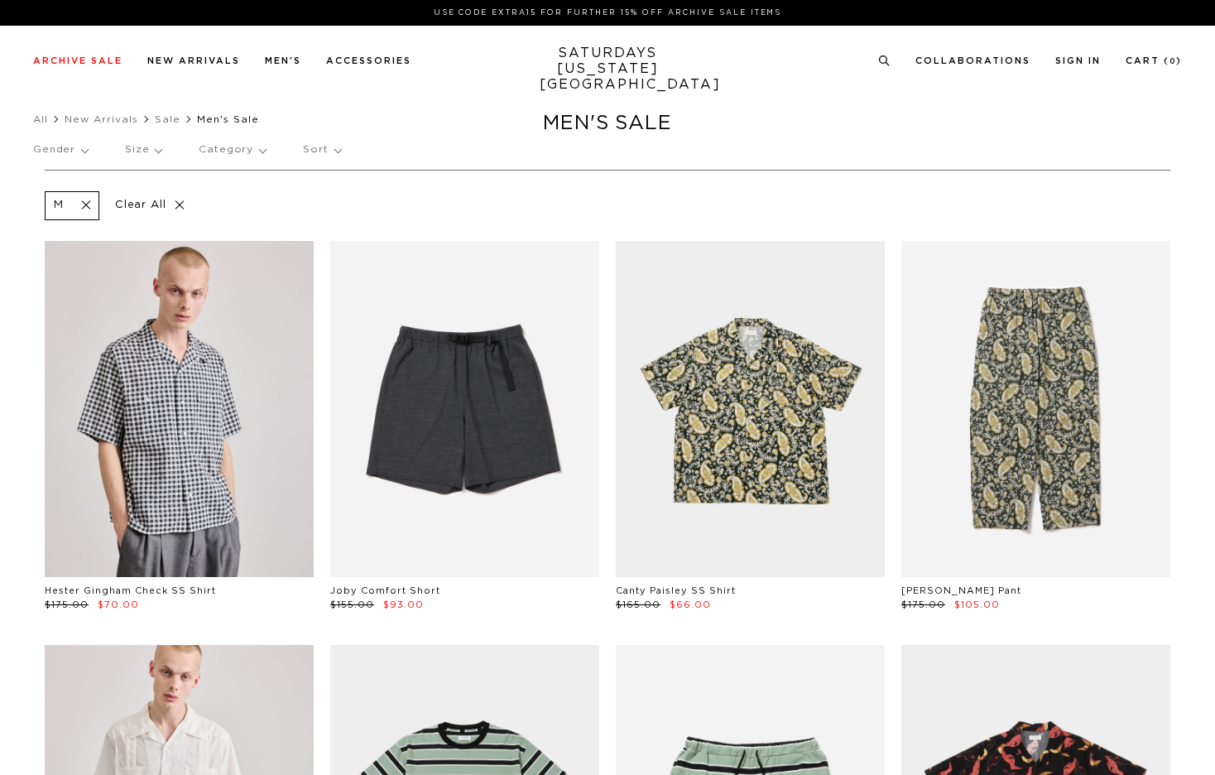
click at [146, 145] on p "Size" at bounding box center [143, 150] width 36 height 38
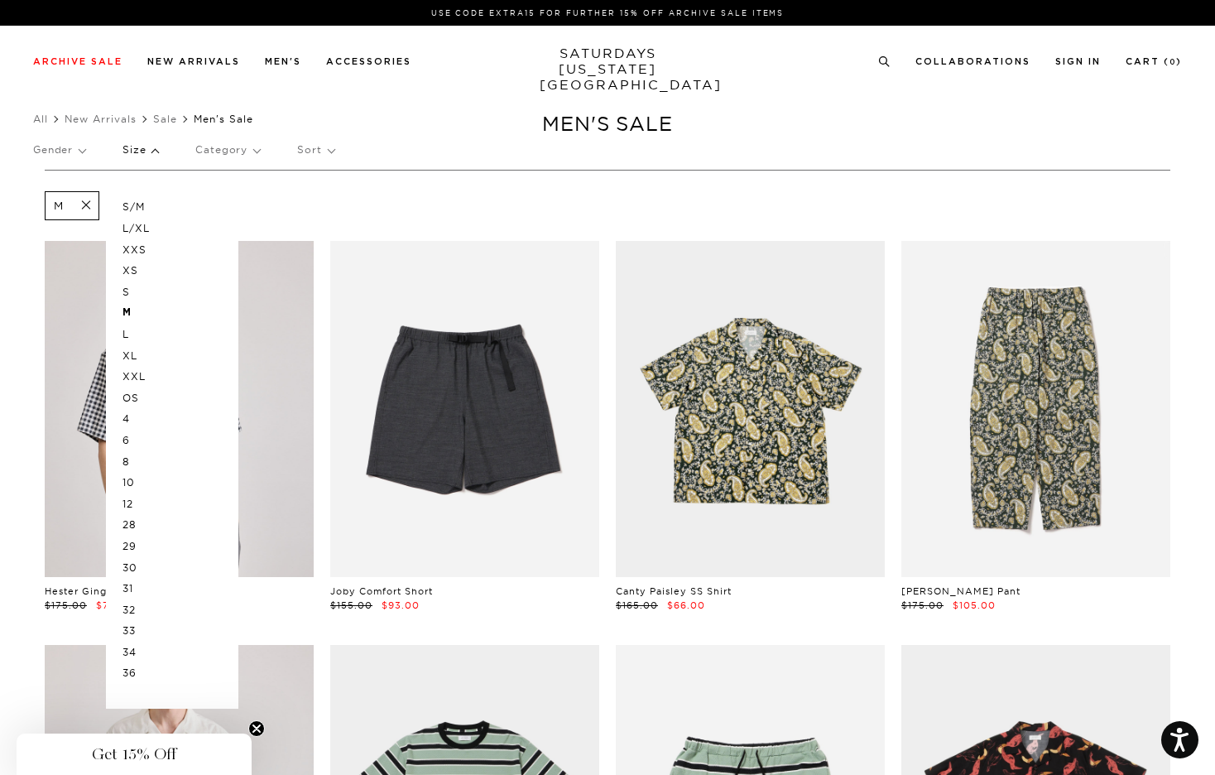
click at [129, 333] on p "L" at bounding box center [172, 335] width 99 height 22
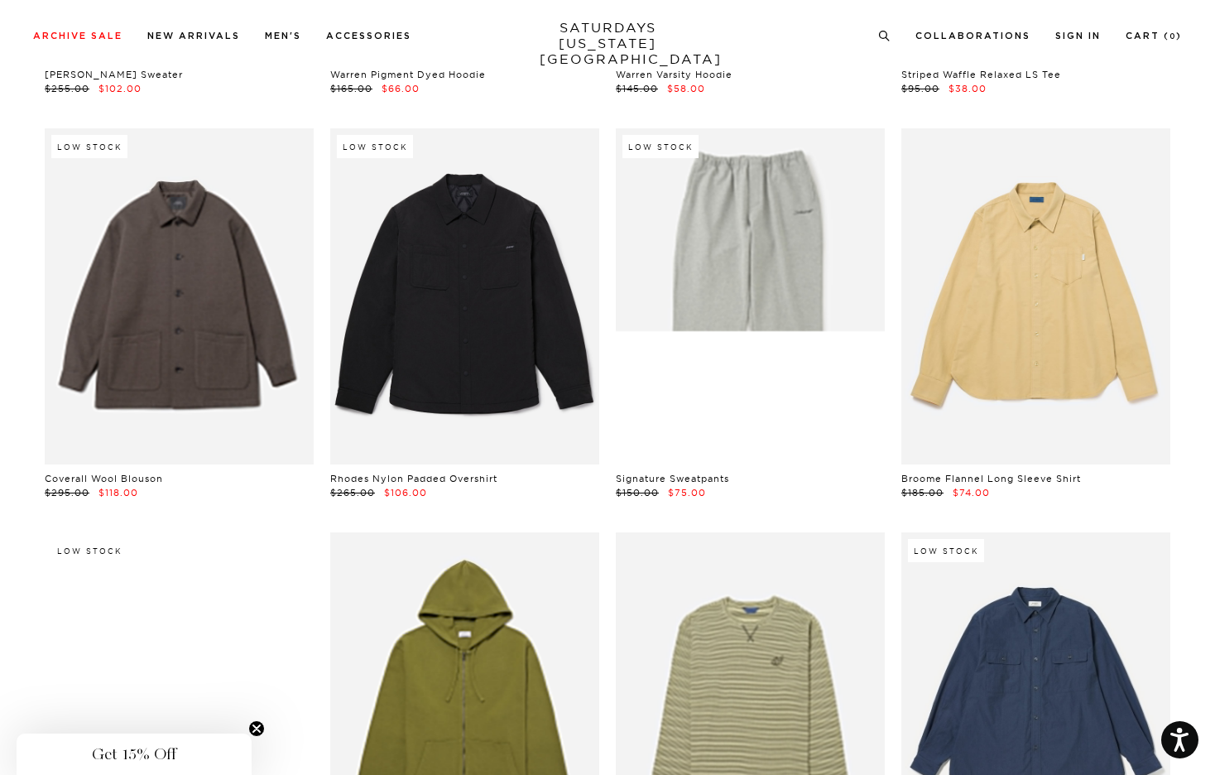
scroll to position [12254, 10]
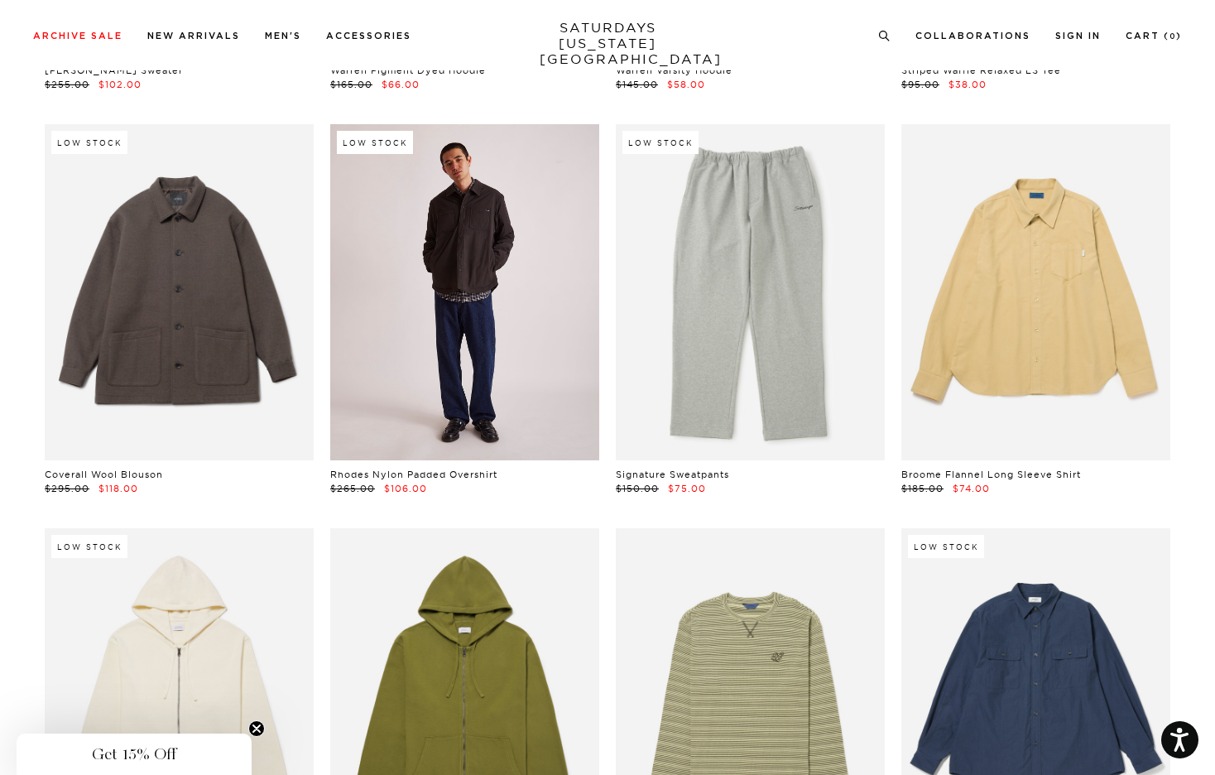
click at [531, 377] on link at bounding box center [464, 292] width 269 height 336
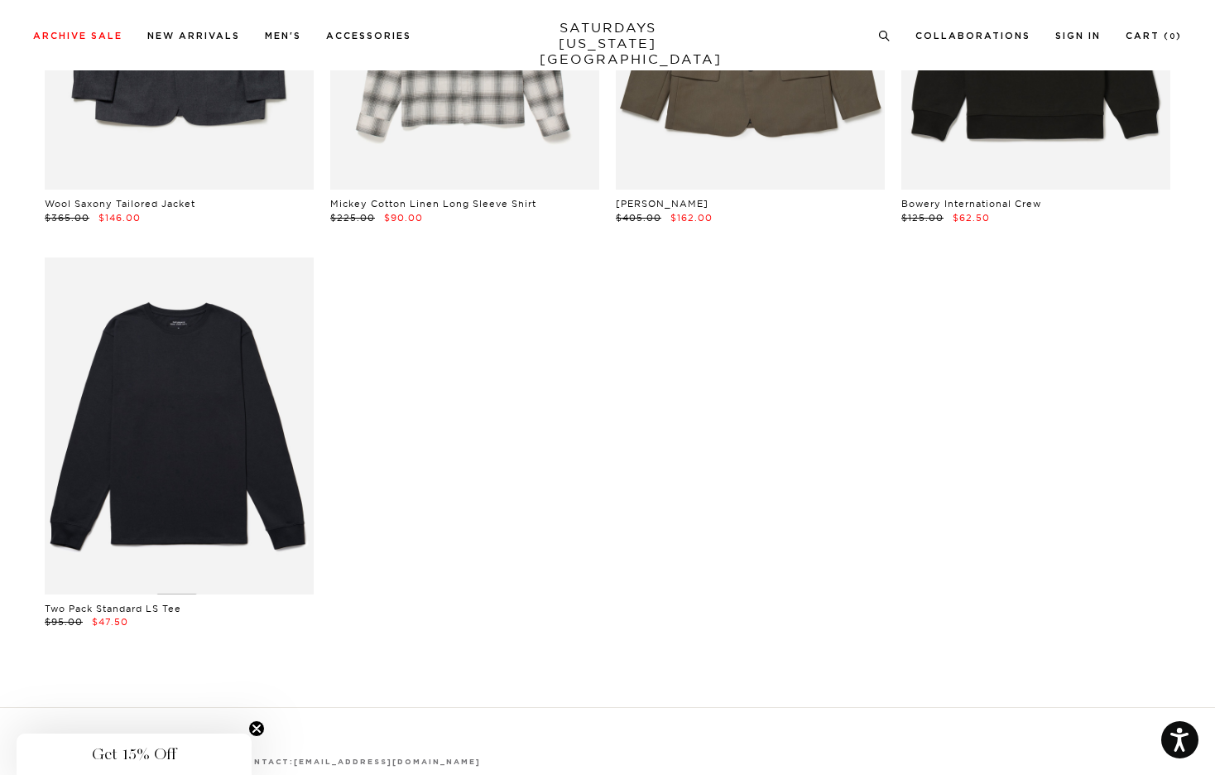
scroll to position [14144, 6]
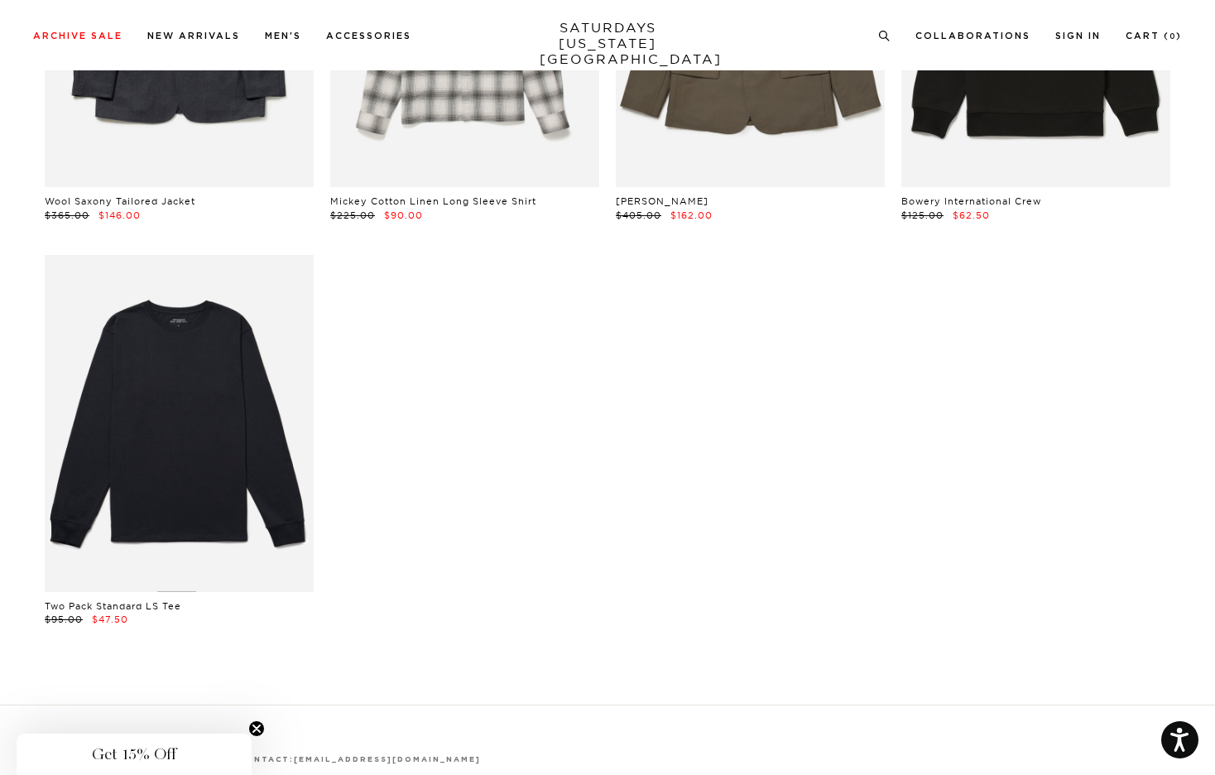
click at [132, 455] on link at bounding box center [179, 423] width 269 height 336
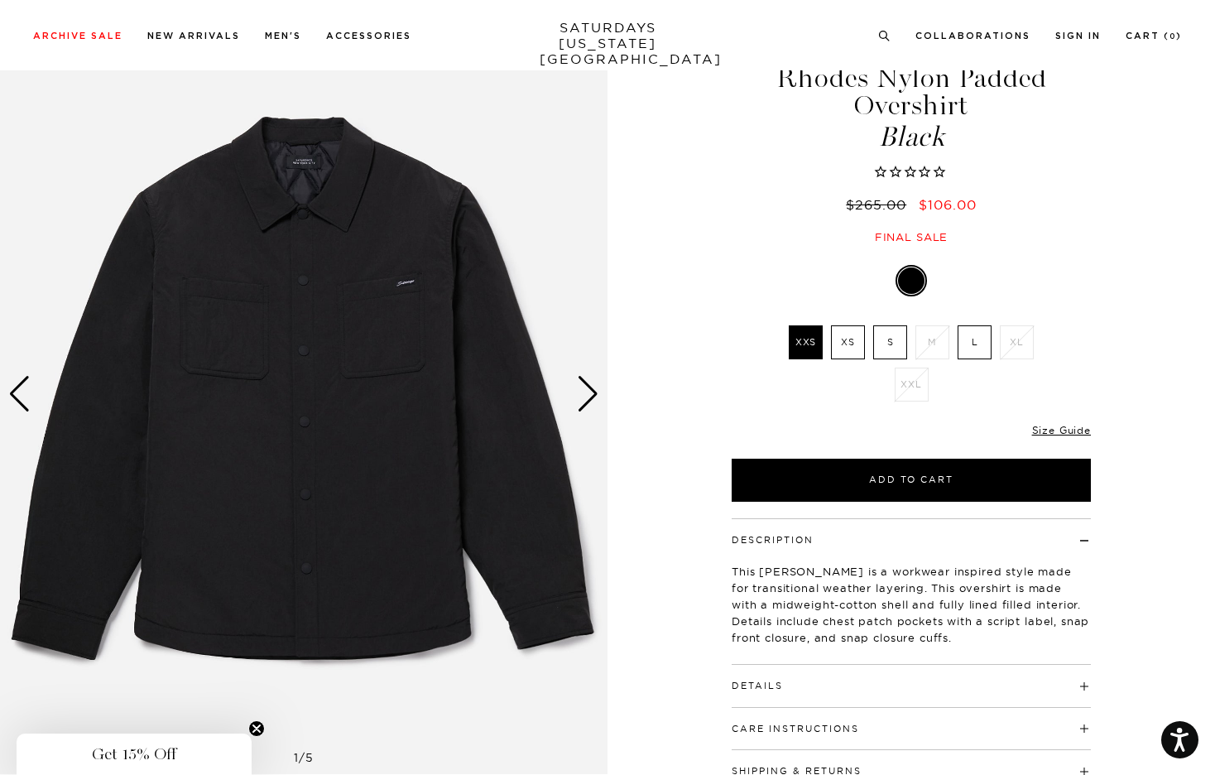
scroll to position [70, 10]
click at [577, 390] on div "Next slide" at bounding box center [588, 394] width 22 height 36
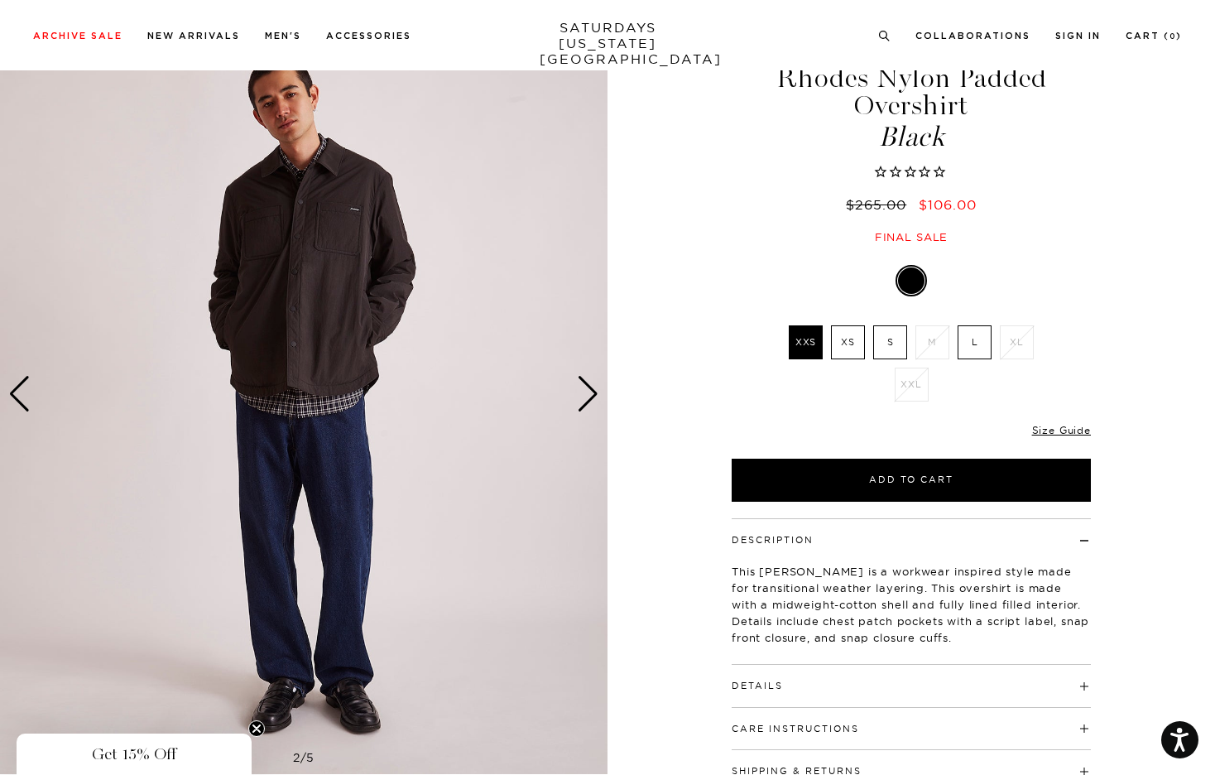
click at [577, 390] on div "Next slide" at bounding box center [588, 394] width 22 height 36
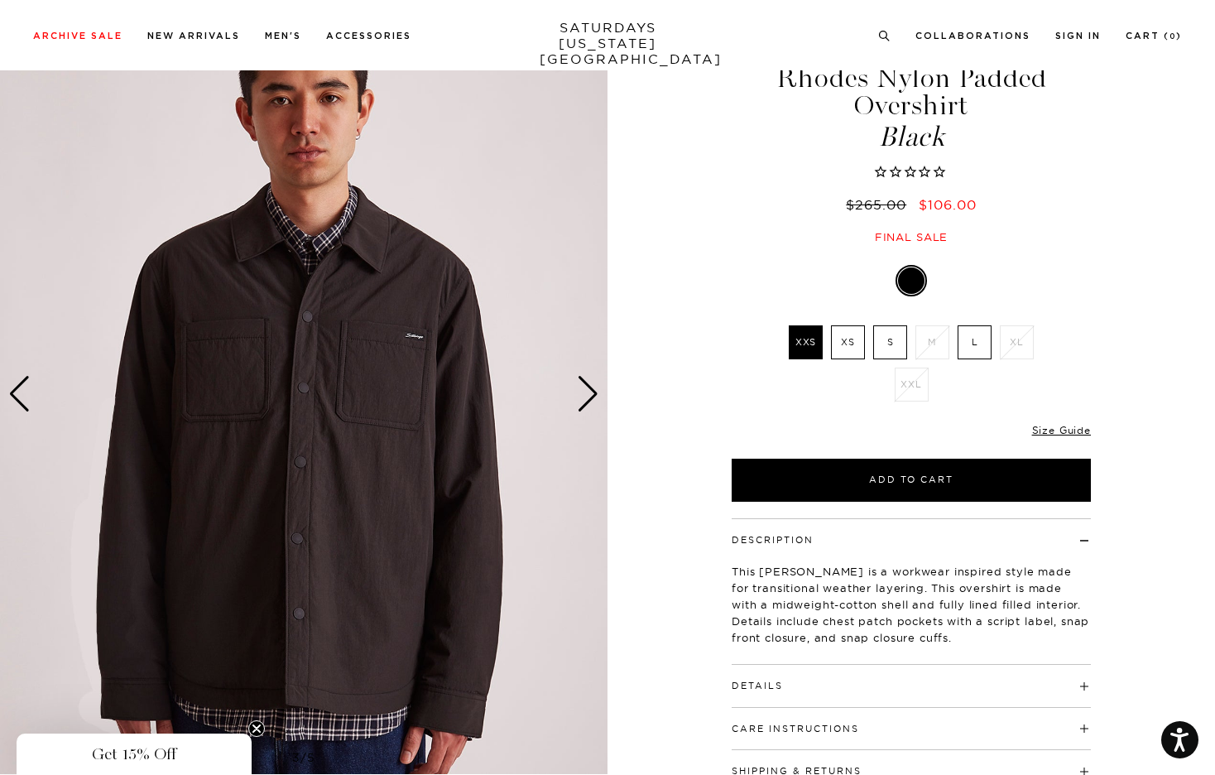
click at [577, 390] on div "Next slide" at bounding box center [588, 394] width 22 height 36
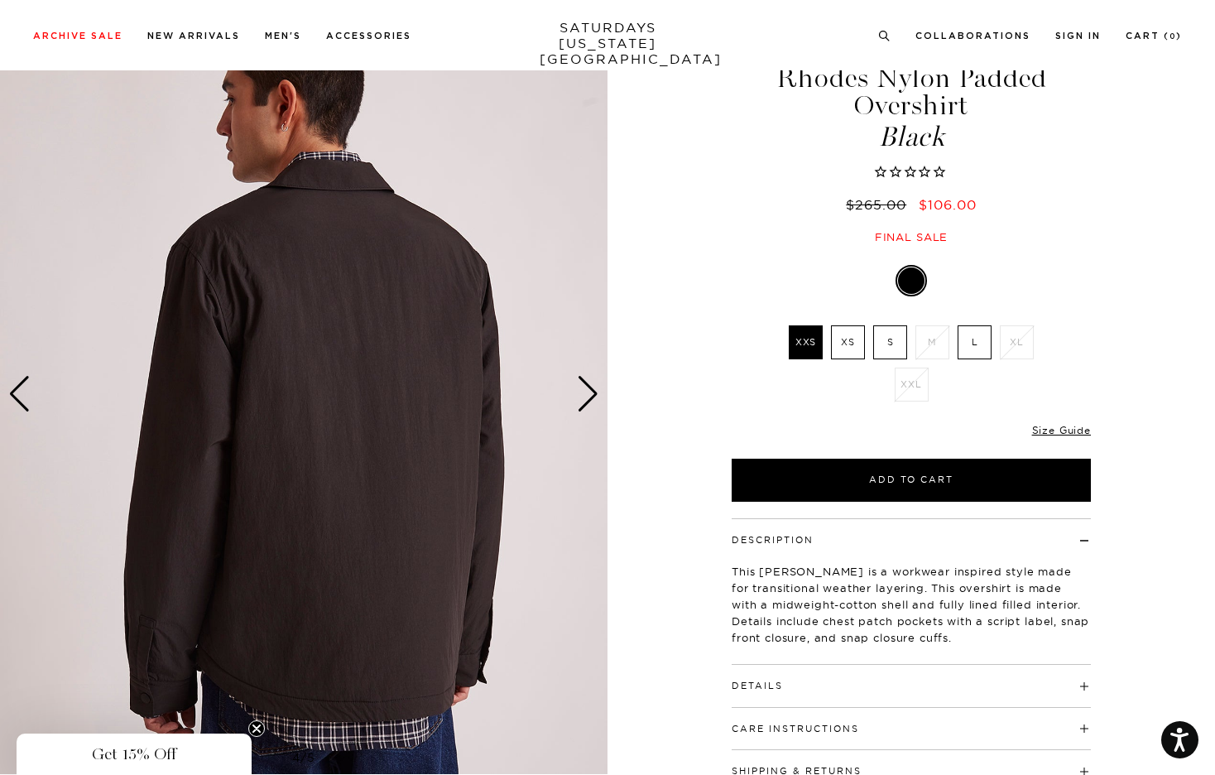
click at [577, 390] on div "Next slide" at bounding box center [588, 394] width 22 height 36
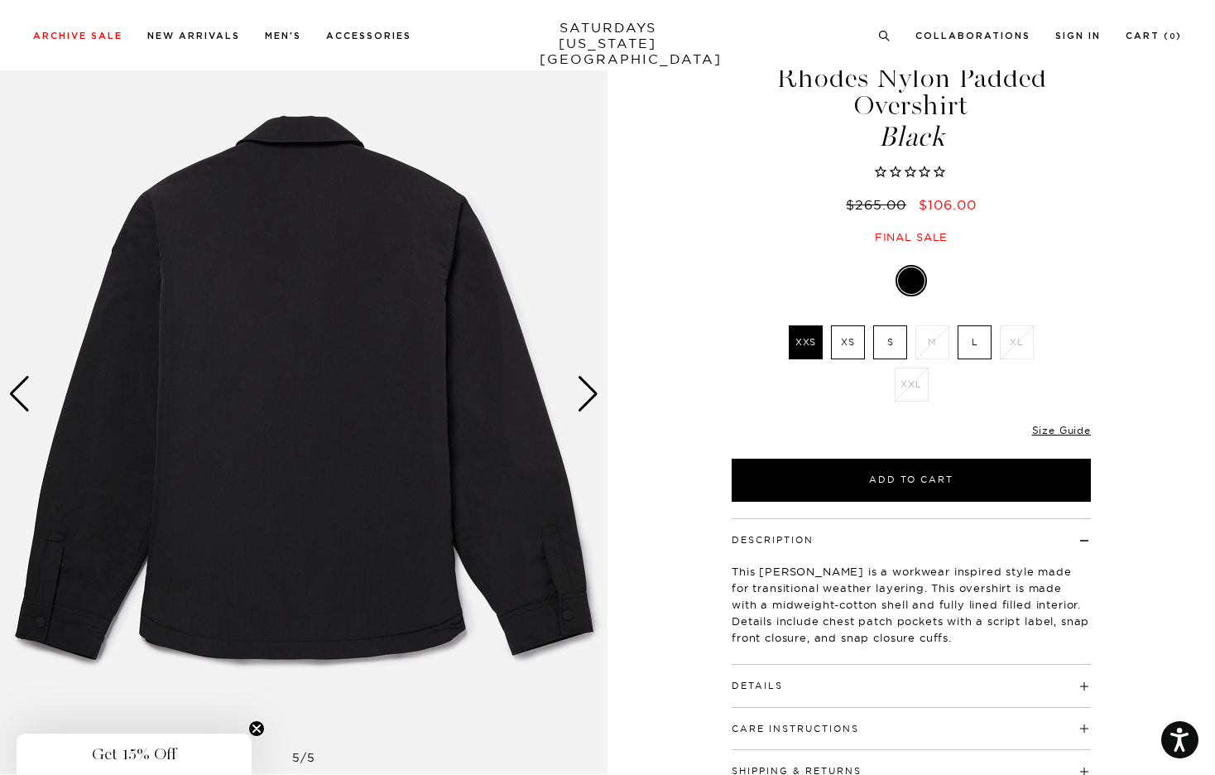
click at [899, 682] on h4 "Details" at bounding box center [911, 678] width 359 height 27
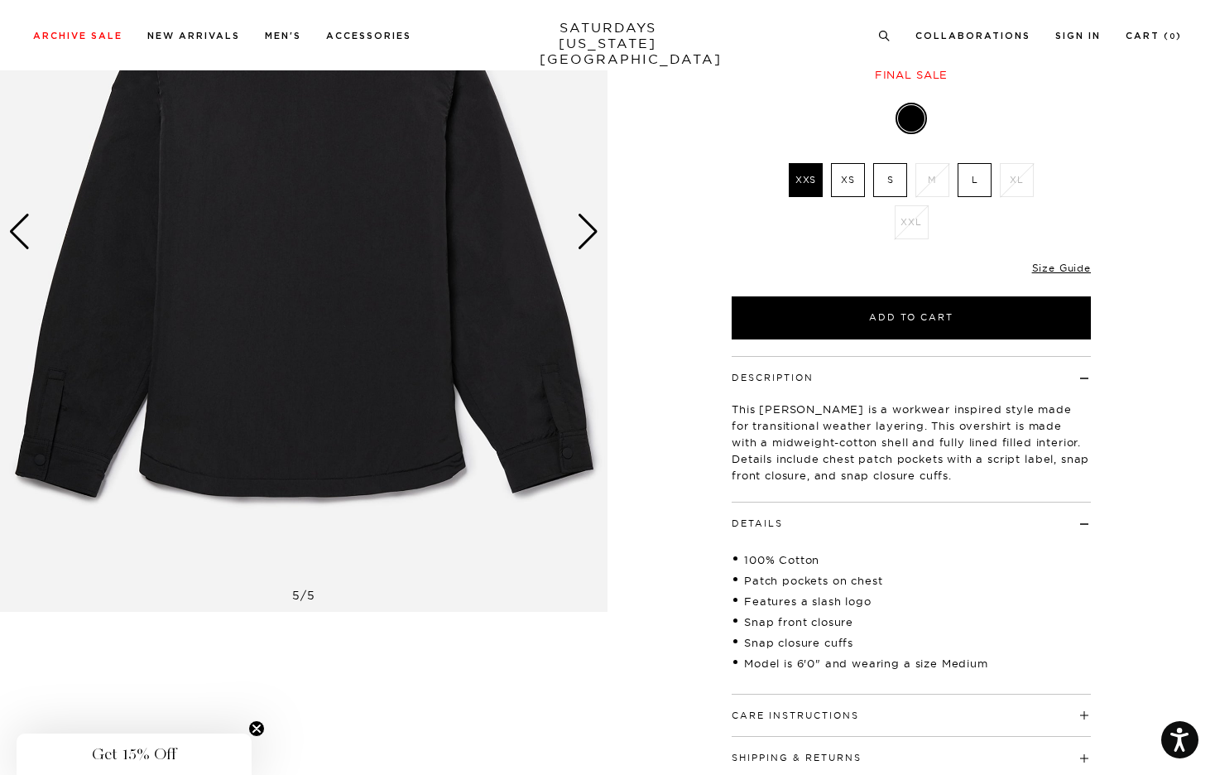
scroll to position [238, 10]
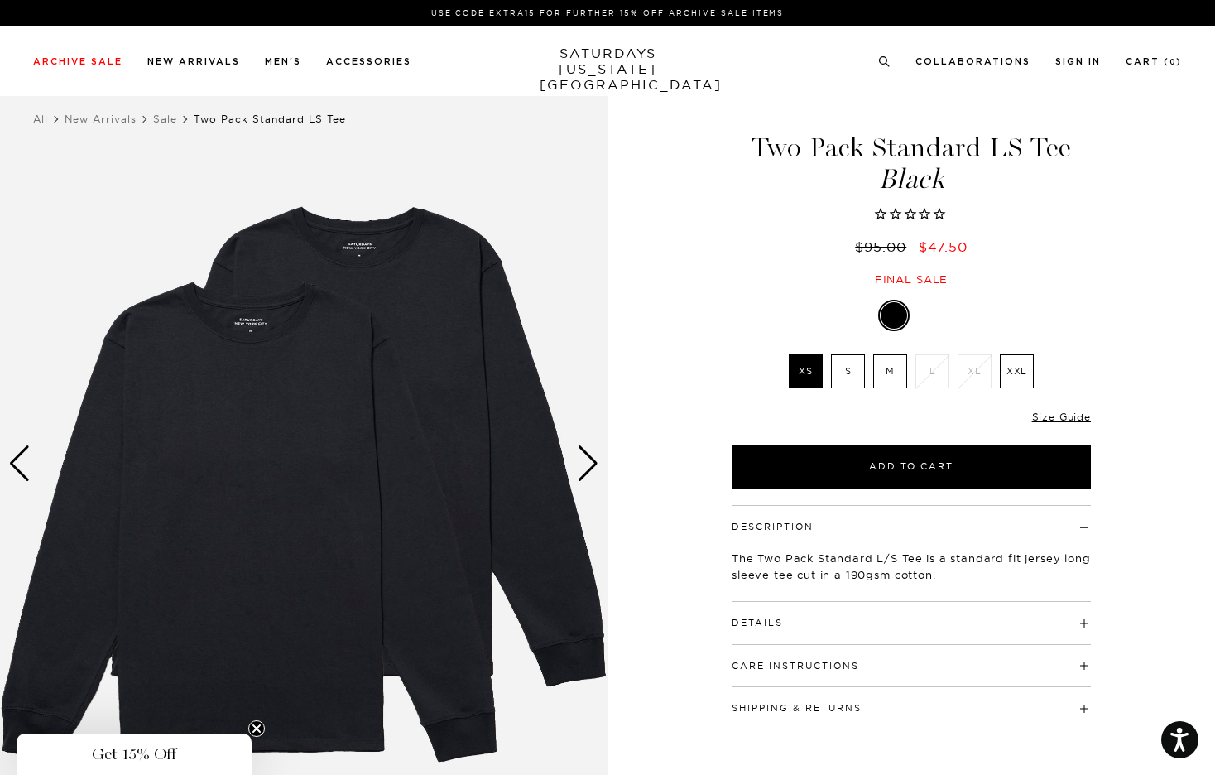
click at [598, 462] on div "Next slide" at bounding box center [588, 463] width 22 height 36
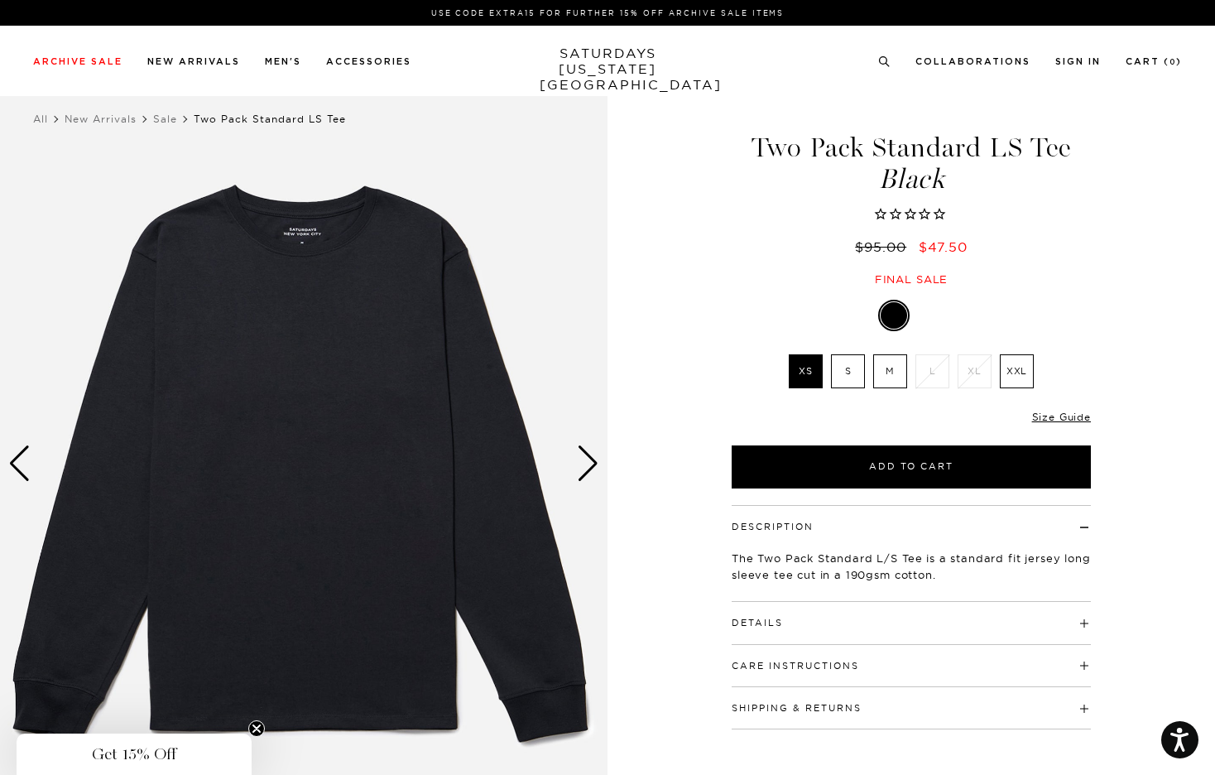
click at [598, 462] on div "Next slide" at bounding box center [588, 463] width 22 height 36
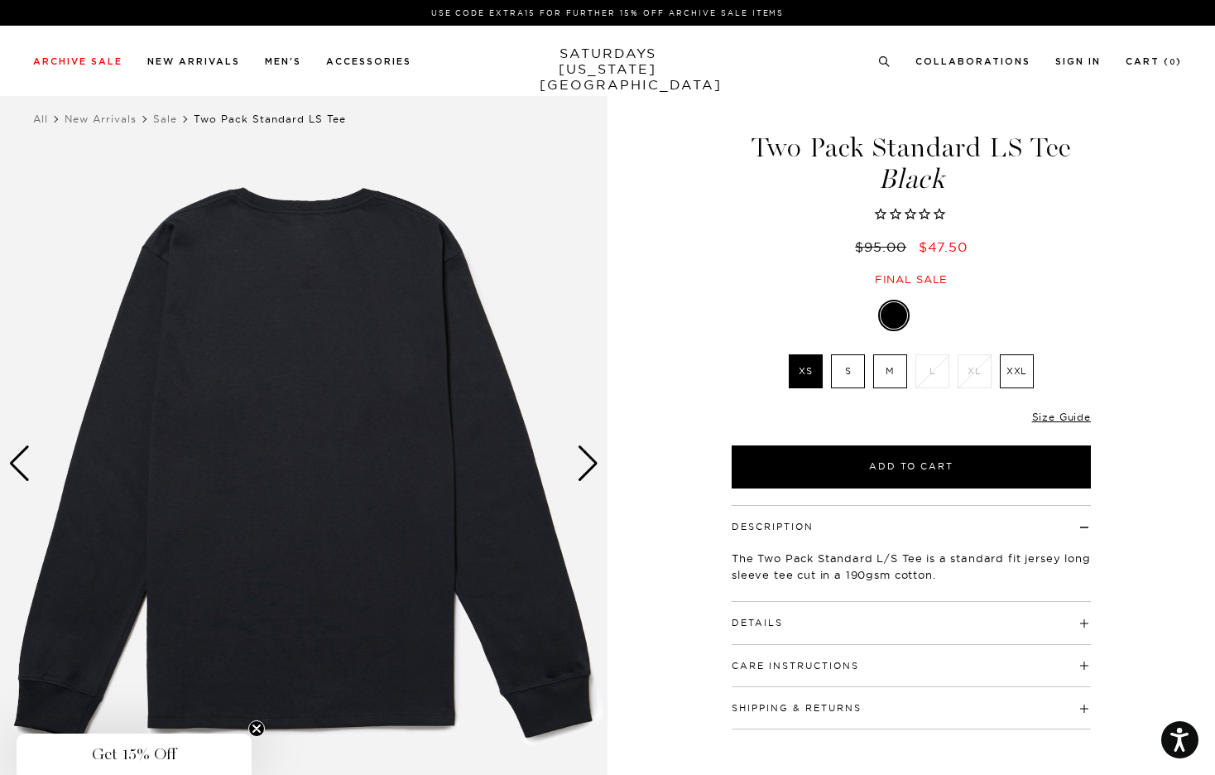
click at [598, 462] on div "Next slide" at bounding box center [588, 463] width 22 height 36
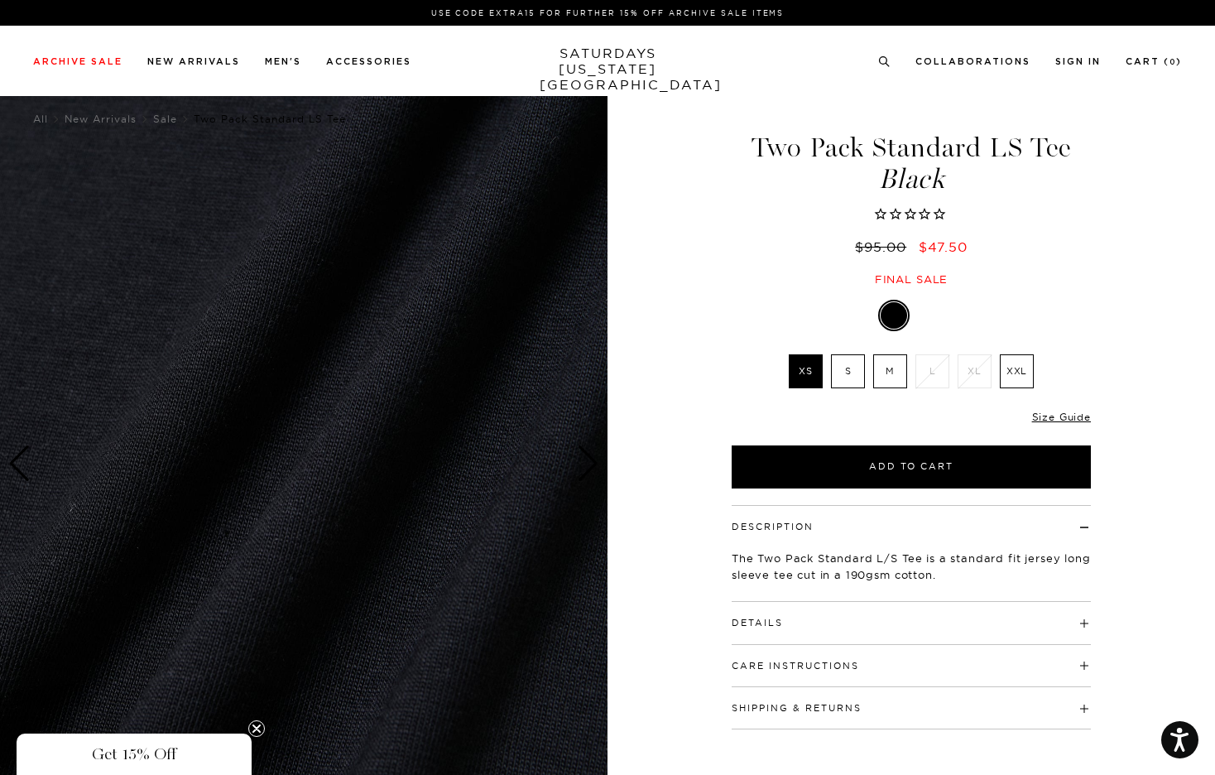
click at [598, 462] on div "Next slide" at bounding box center [588, 463] width 22 height 36
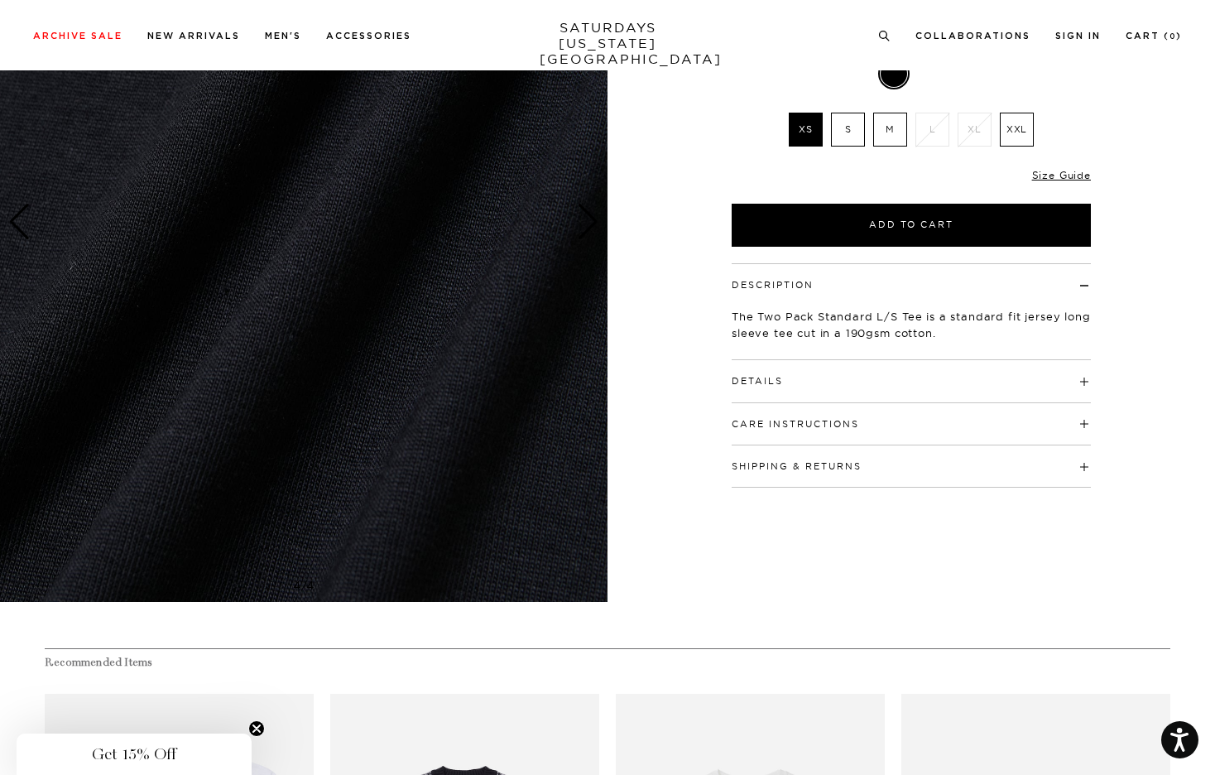
scroll to position [239, 0]
